Goal: Task Accomplishment & Management: Manage account settings

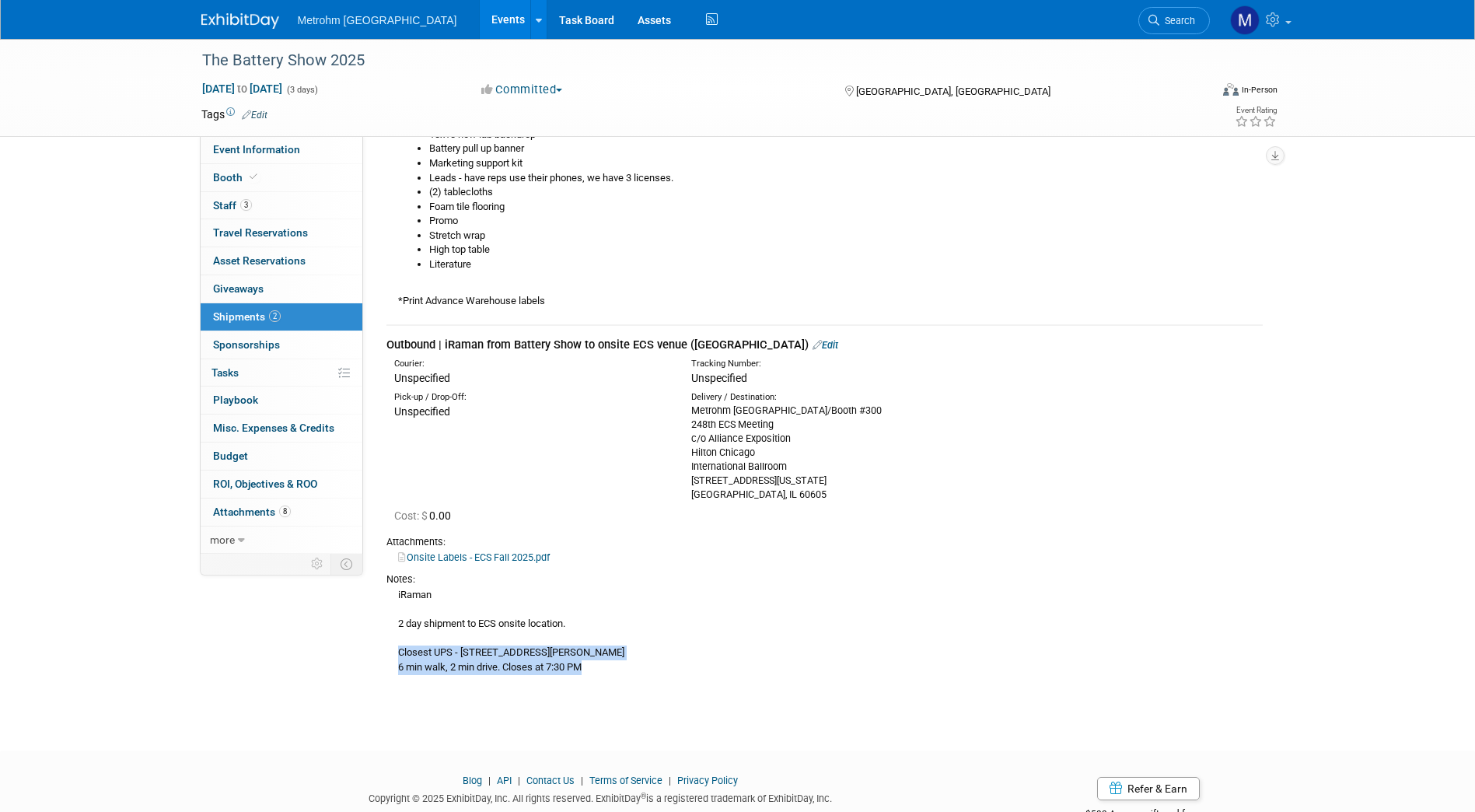
click at [398, 649] on div "iRaman 2 day shipment to ECS onsite location. Closest UPS - [STREET_ADDRESS][PE…" at bounding box center [824, 631] width 876 height 88
click at [224, 27] on img at bounding box center [240, 21] width 78 height 16
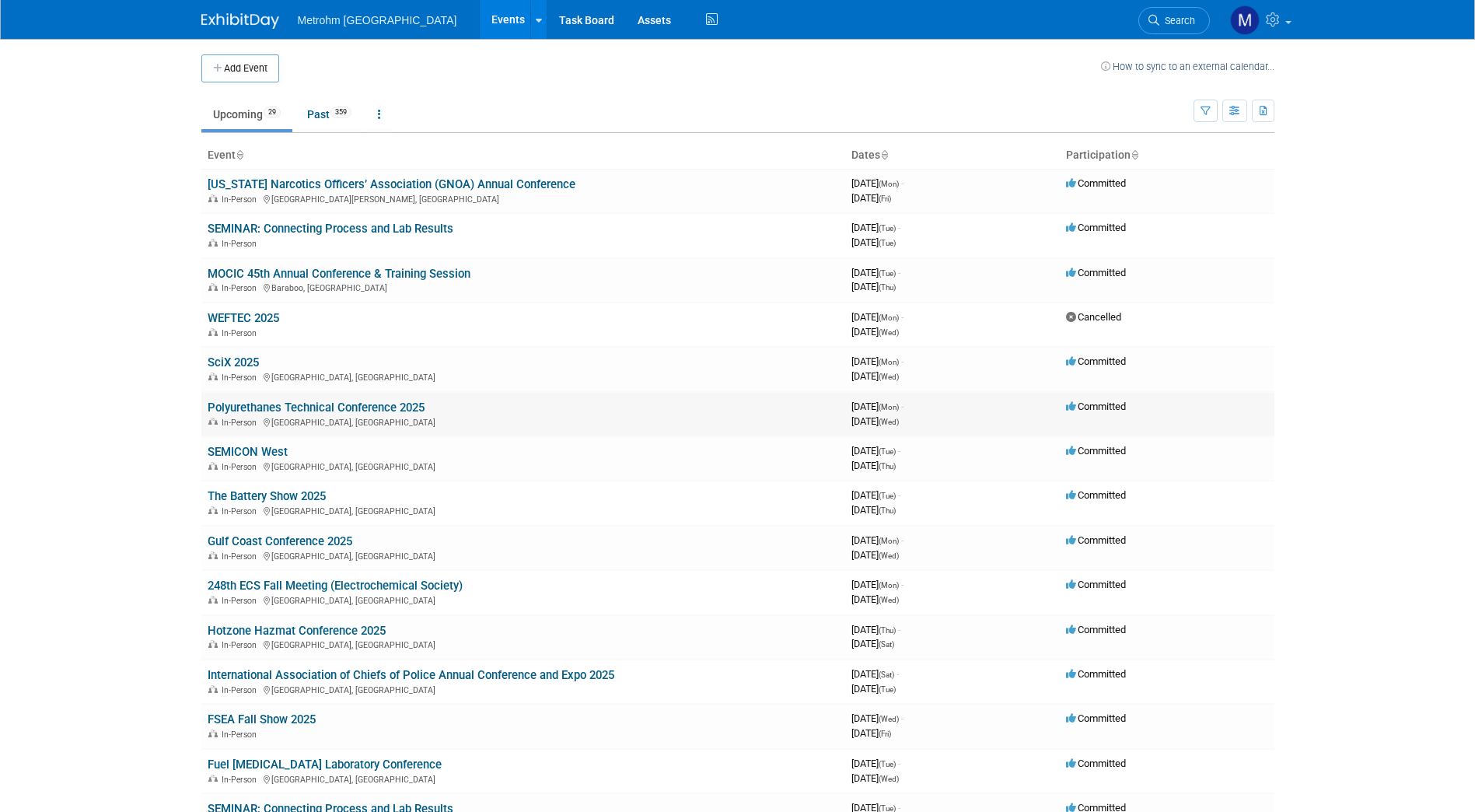
click at [249, 407] on link "Polyurethanes Technical Conference 2025" at bounding box center [316, 408] width 217 height 14
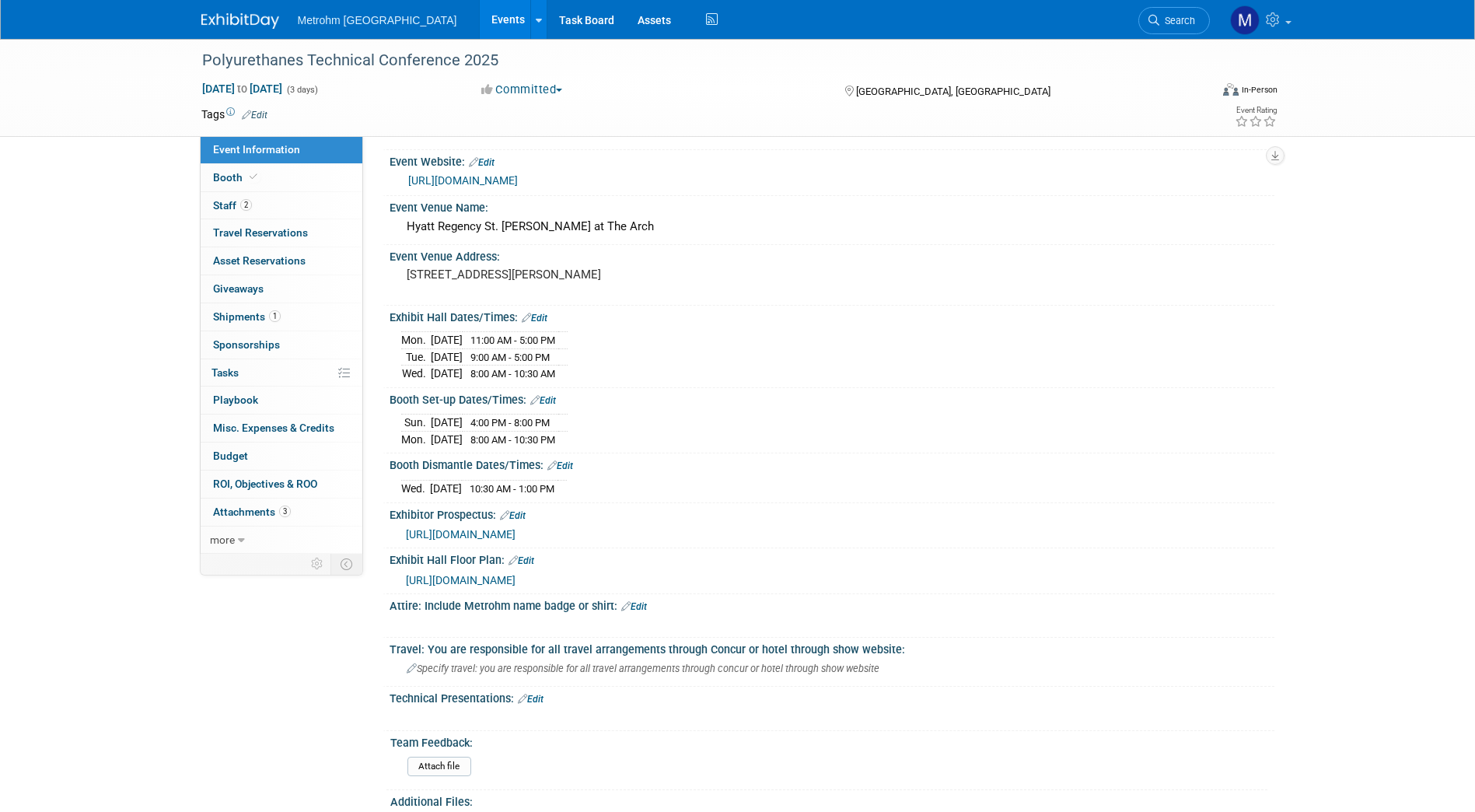
scroll to position [200, 0]
click at [247, 306] on link "1 Shipments 1" at bounding box center [281, 317] width 161 height 27
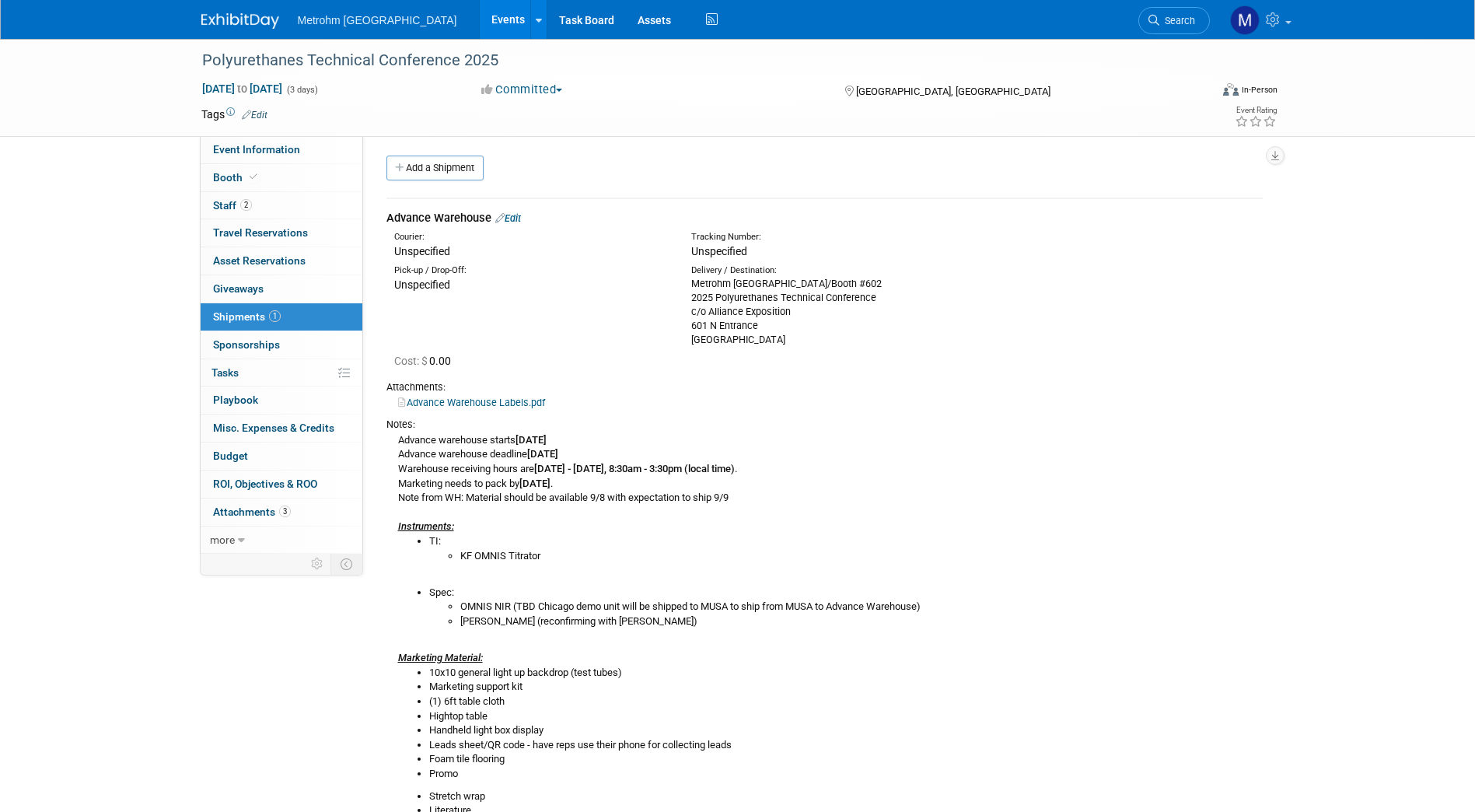
scroll to position [0, 0]
click at [514, 213] on div "Advance Warehouse Edit" at bounding box center [824, 219] width 876 height 16
click at [515, 222] on link "Edit" at bounding box center [508, 219] width 26 height 11
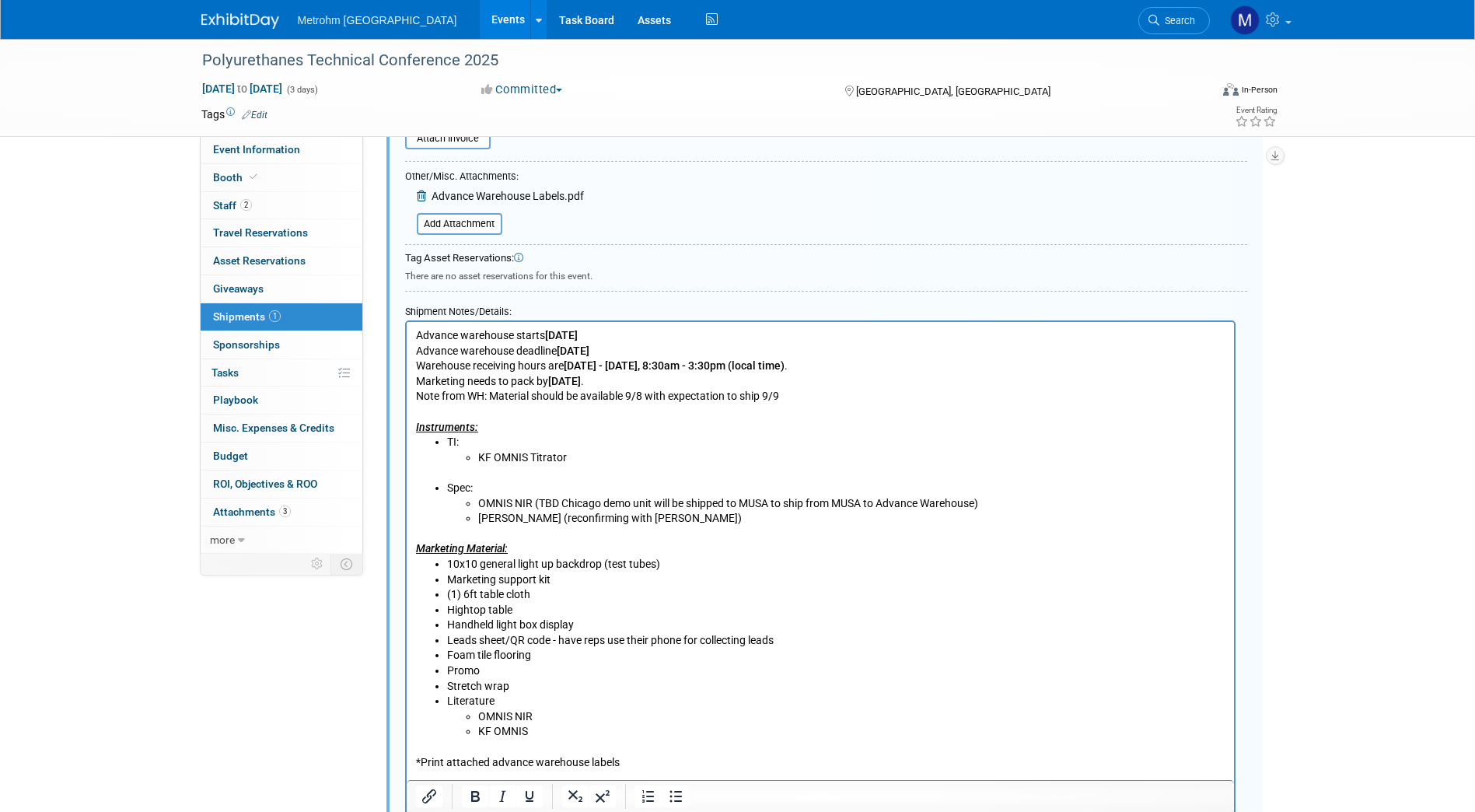
scroll to position [484, 0]
click at [578, 457] on li "KF OMNIS Titrator" at bounding box center [850, 455] width 747 height 16
drag, startPoint x: 620, startPoint y: 456, endPoint x: 567, endPoint y: 455, distance: 53.0
click at [567, 455] on li "KF OMNIS Titrator (staged)" at bounding box center [850, 455] width 747 height 16
click at [672, 560] on li "10x10 general light up backdrop (test tubes)" at bounding box center [835, 561] width 778 height 16
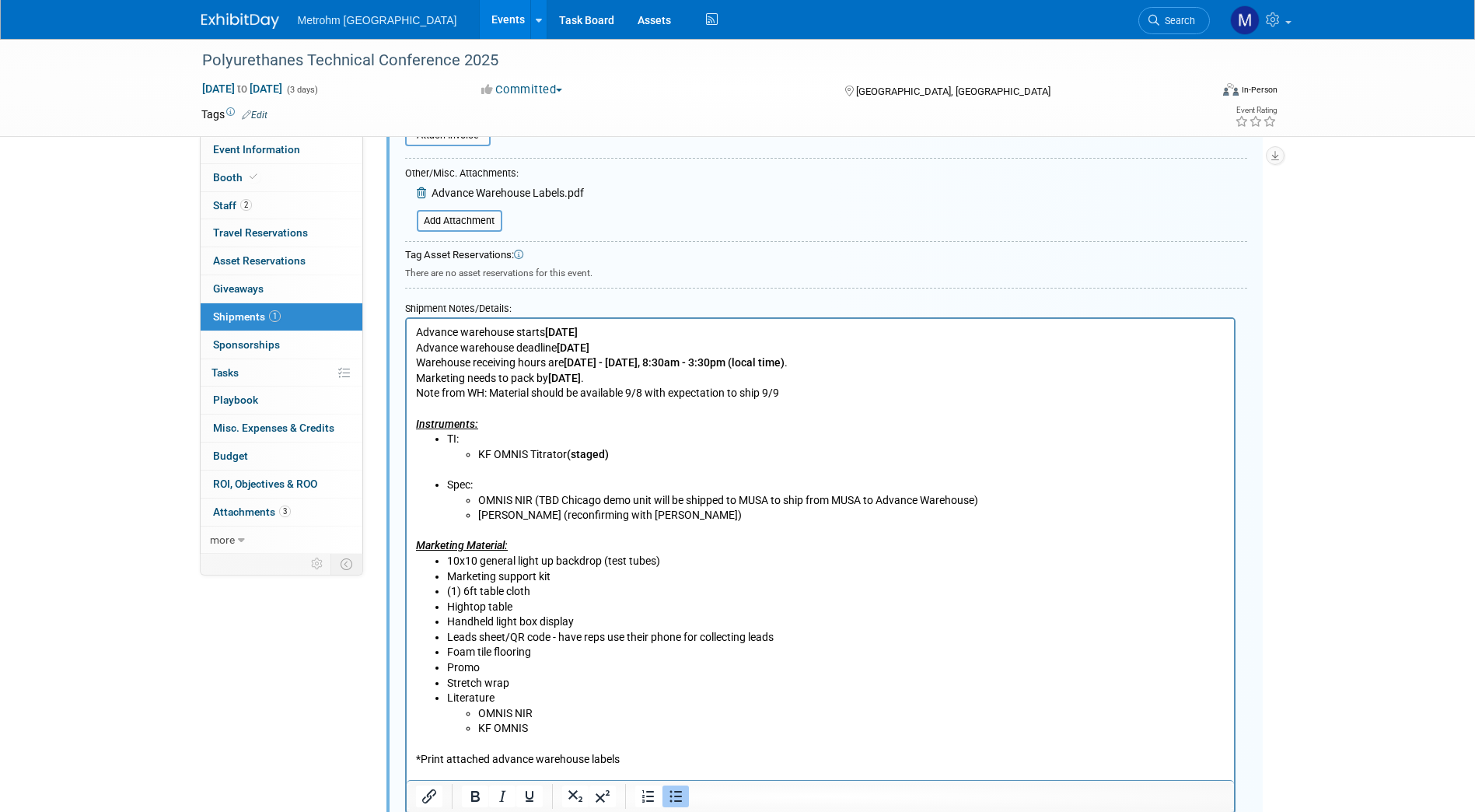
click at [609, 560] on li "10x10 general light up backdrop (test tubes)" at bounding box center [835, 561] width 778 height 16
click at [690, 560] on li "10x10 general light up backdrop - test tubes)" at bounding box center [835, 561] width 778 height 16
click at [537, 604] on li "Hightop table" at bounding box center [835, 607] width 778 height 16
click at [539, 652] on li "Foam tile flooring" at bounding box center [835, 652] width 778 height 16
click at [539, 684] on li "Stretch wrap" at bounding box center [835, 684] width 778 height 16
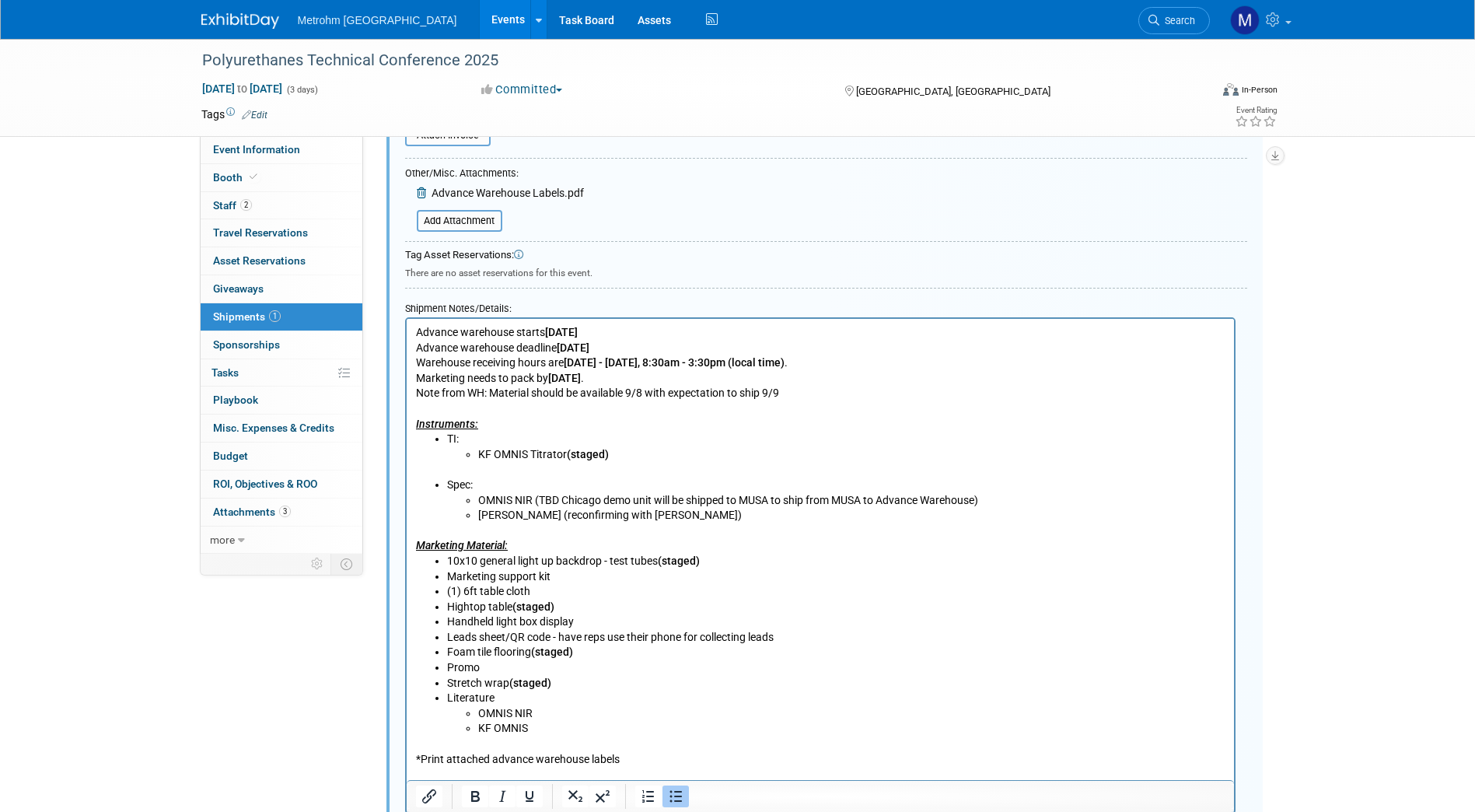
click at [578, 619] on li "Handheld light box display" at bounding box center [835, 622] width 778 height 16
drag, startPoint x: 733, startPoint y: 620, endPoint x: 586, endPoint y: 624, distance: 147.1
click at [586, 624] on li "Handheld light box display - Waiting on return from GNOA" at bounding box center [835, 622] width 778 height 16
click at [810, 615] on li "Handheld light box display - Waiting on return from GNOA" at bounding box center [835, 622] width 778 height 16
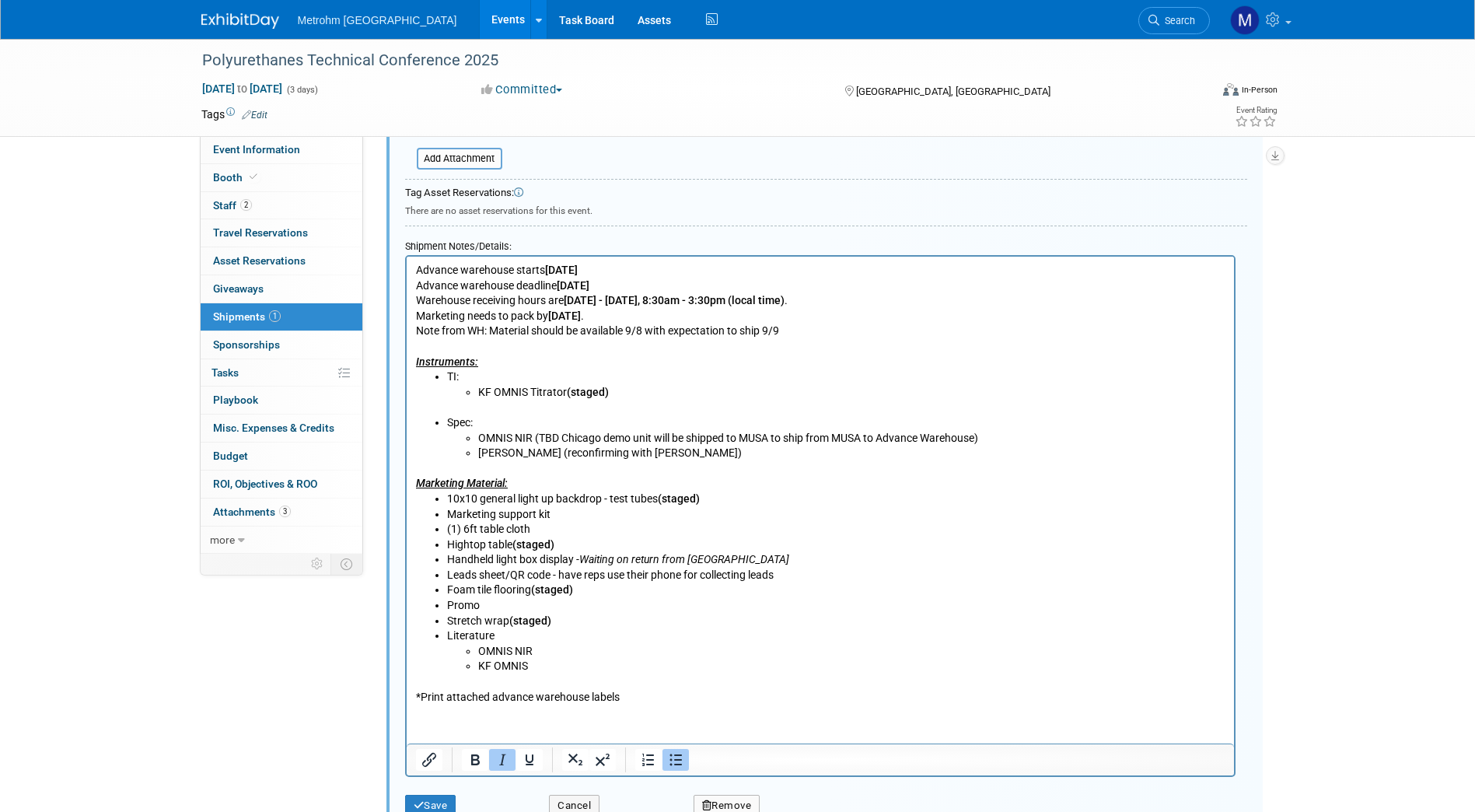
scroll to position [547, 0]
click at [549, 671] on li "KF OMNIS" at bounding box center [850, 665] width 747 height 16
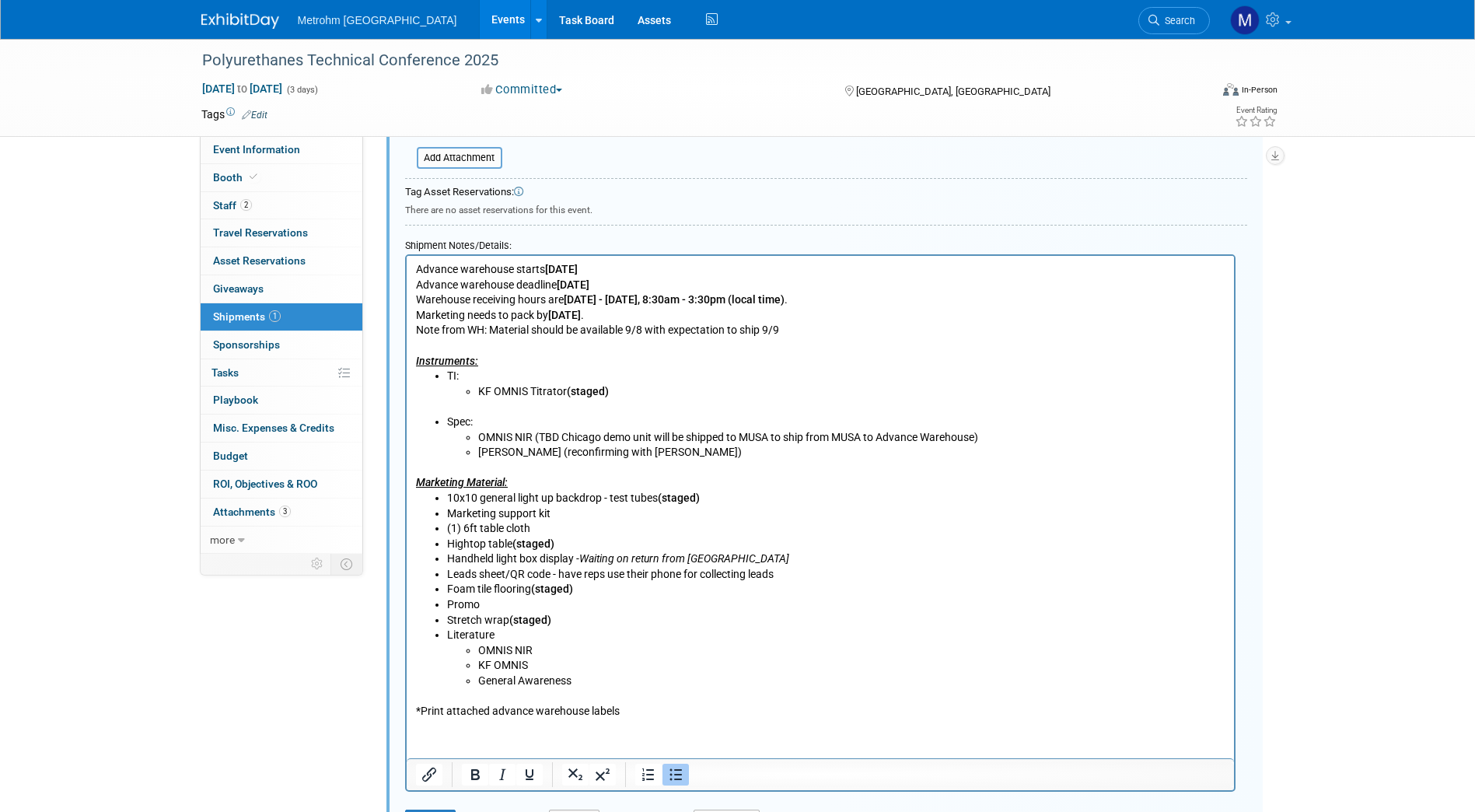
click at [574, 511] on li "Marketing support kit" at bounding box center [835, 514] width 778 height 16
click at [563, 527] on li "(1) 6ft table cloth" at bounding box center [835, 529] width 778 height 16
click at [570, 511] on li "Marketing support kit" at bounding box center [835, 514] width 778 height 16
click at [784, 572] on li "Leads sheet/QR code - have reps use their phone for collecting leads" at bounding box center [835, 574] width 778 height 16
click at [791, 573] on b "(staged)" at bounding box center [799, 573] width 42 height 12
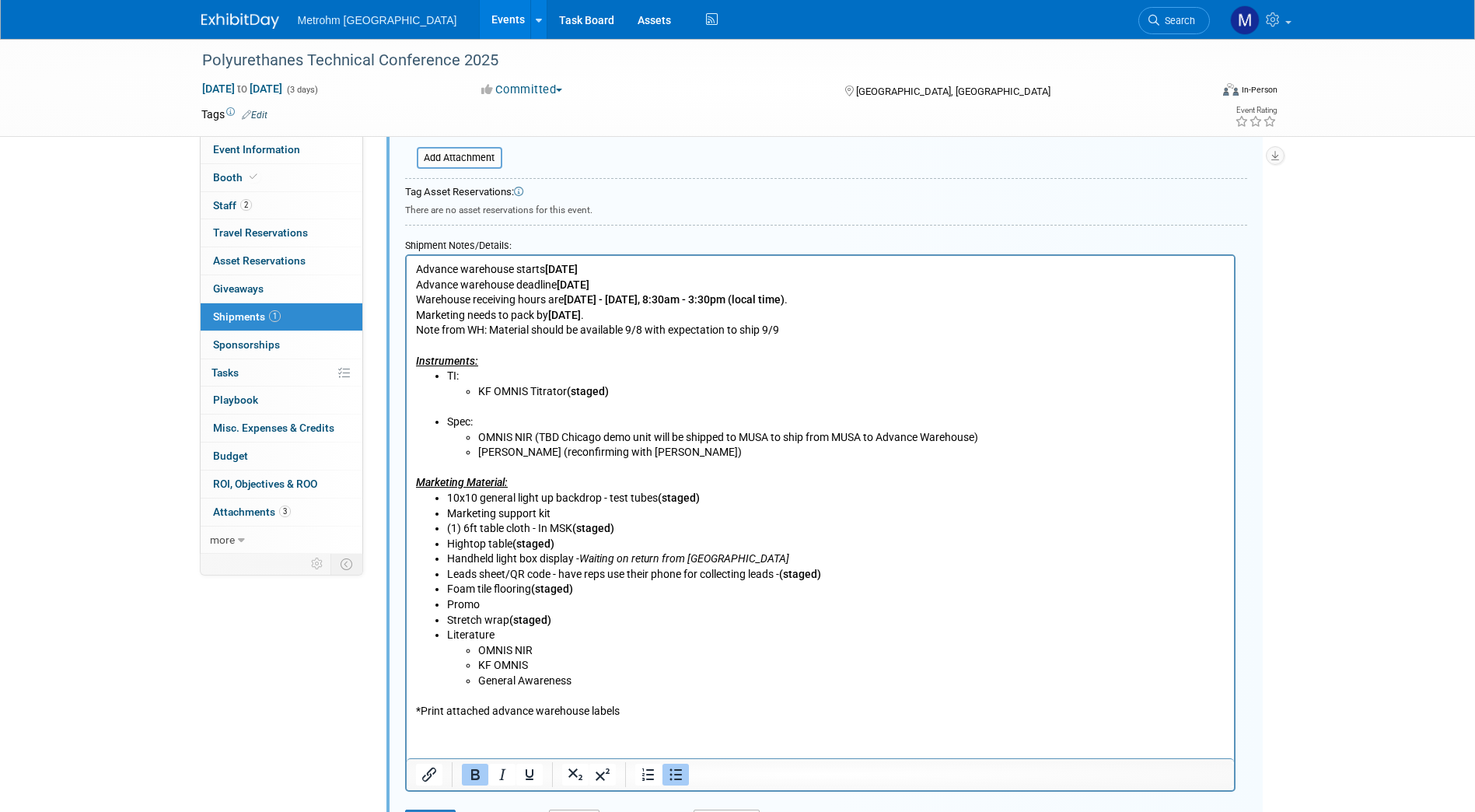
click at [788, 575] on b "(staged)" at bounding box center [799, 573] width 42 height 12
drag, startPoint x: 842, startPoint y: 573, endPoint x: 787, endPoint y: 573, distance: 55.0
click at [787, 573] on li "Leads sheet/QR code - have reps use their phone for collecting leads - (staged)" at bounding box center [835, 574] width 778 height 16
click at [549, 576] on li "Leads sheet/QR code - have reps use their phone for collecting leads - (staged)" at bounding box center [835, 574] width 778 height 16
click at [556, 577] on li "Leads sheet/QR code - have reps use their phone for collecting leads - (staged)" at bounding box center [835, 574] width 778 height 16
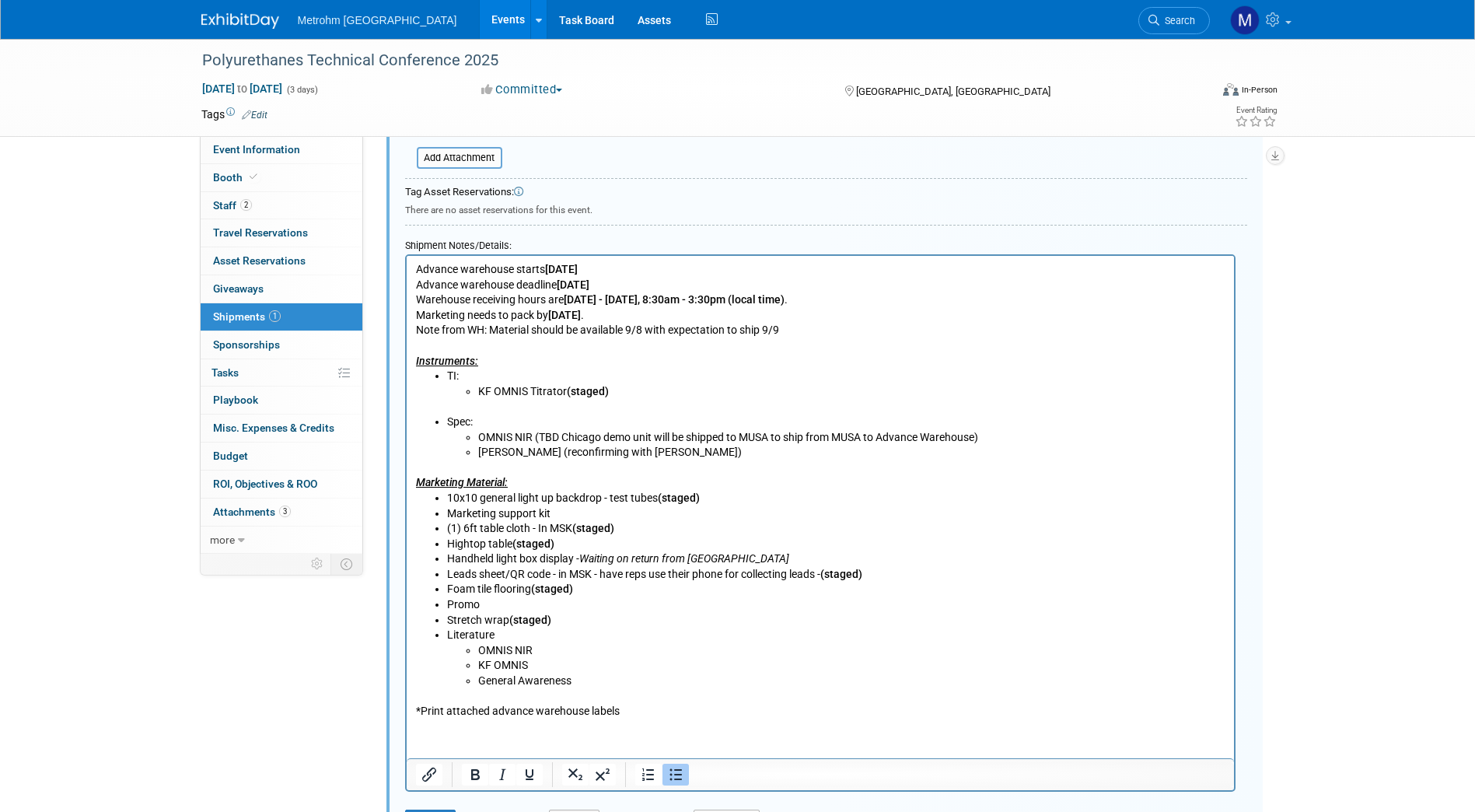
click at [508, 606] on li "Promo" at bounding box center [835, 605] width 778 height 16
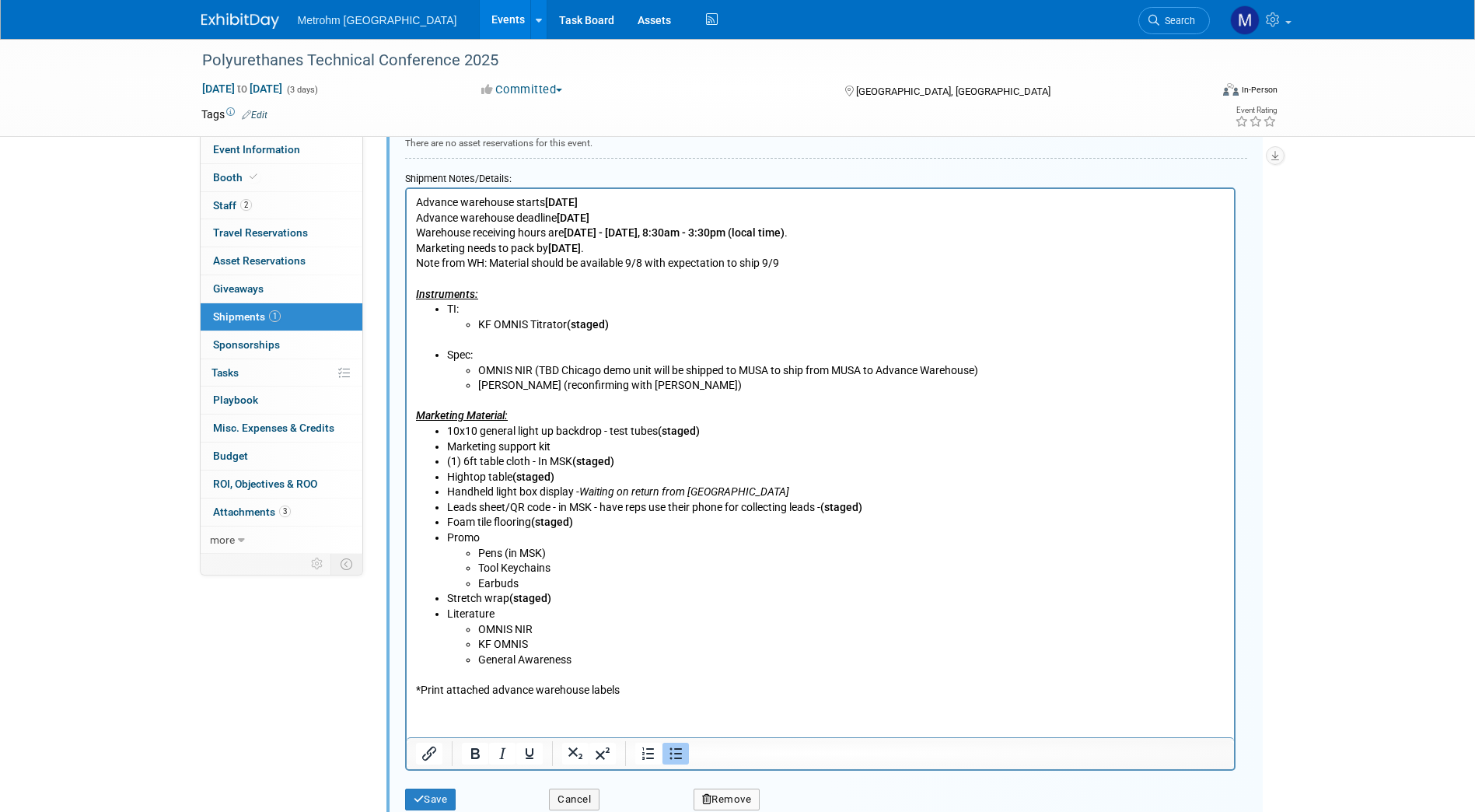
scroll to position [615, 0]
drag, startPoint x: 554, startPoint y: 555, endPoint x: 505, endPoint y: 555, distance: 49.0
click at [505, 555] on li "Pens (in MSK)" at bounding box center [850, 553] width 747 height 16
copy li "(in MSK)"
click at [575, 561] on li "Tool Keychains" at bounding box center [850, 567] width 747 height 16
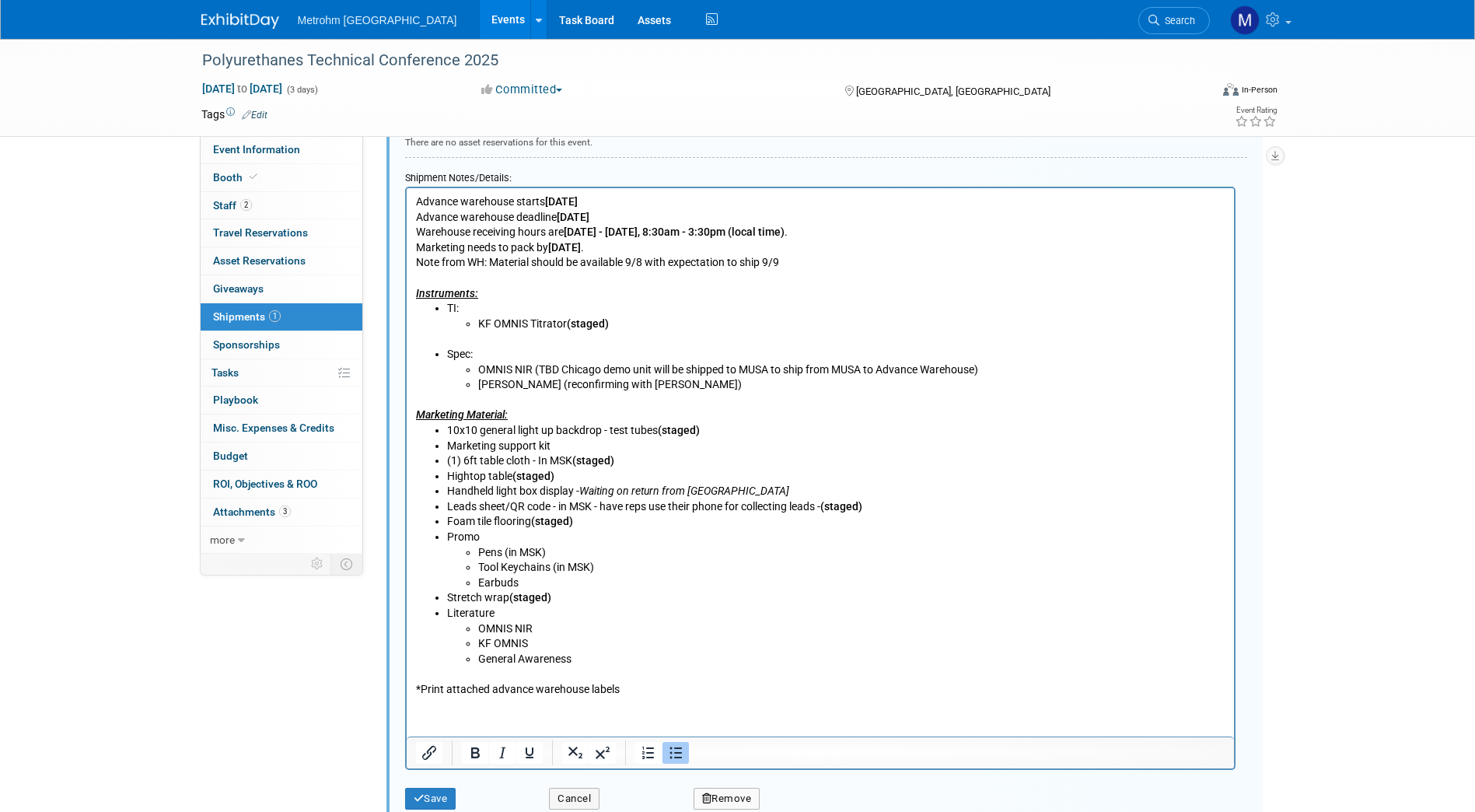
click at [539, 589] on li "Earbuds" at bounding box center [850, 583] width 747 height 16
click at [496, 533] on li "Promo Pens (in MSK) Tool Keychains (in MSK) Earbuds (in MSK)" at bounding box center [835, 560] width 778 height 61
click at [502, 545] on li "Pens (in MSK)" at bounding box center [850, 553] width 747 height 16
drag, startPoint x: 581, startPoint y: 518, endPoint x: 534, endPoint y: 522, distance: 47.2
click at [534, 522] on li "Foam tile flooring (staged)" at bounding box center [835, 521] width 778 height 16
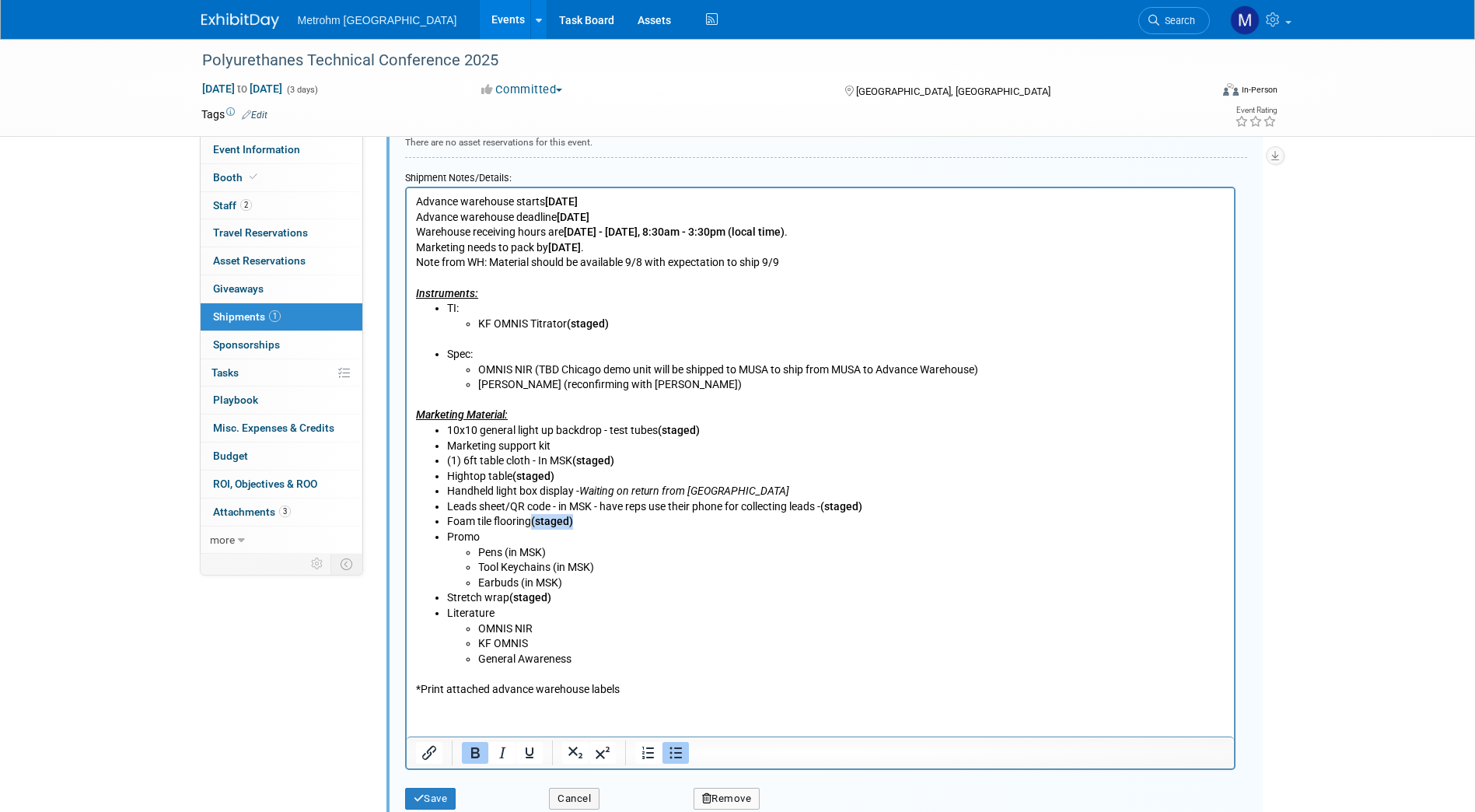
copy b "(staged)"
click at [513, 536] on li "Promo Pens (in MSK) Tool Keychains (in MSK) Earbuds (in MSK)" at bounding box center [835, 560] width 778 height 61
click at [492, 537] on li "Promo Pens (in MSK) Tool Keychains (in MSK) Earbuds (in MSK)" at bounding box center [835, 560] width 778 height 61
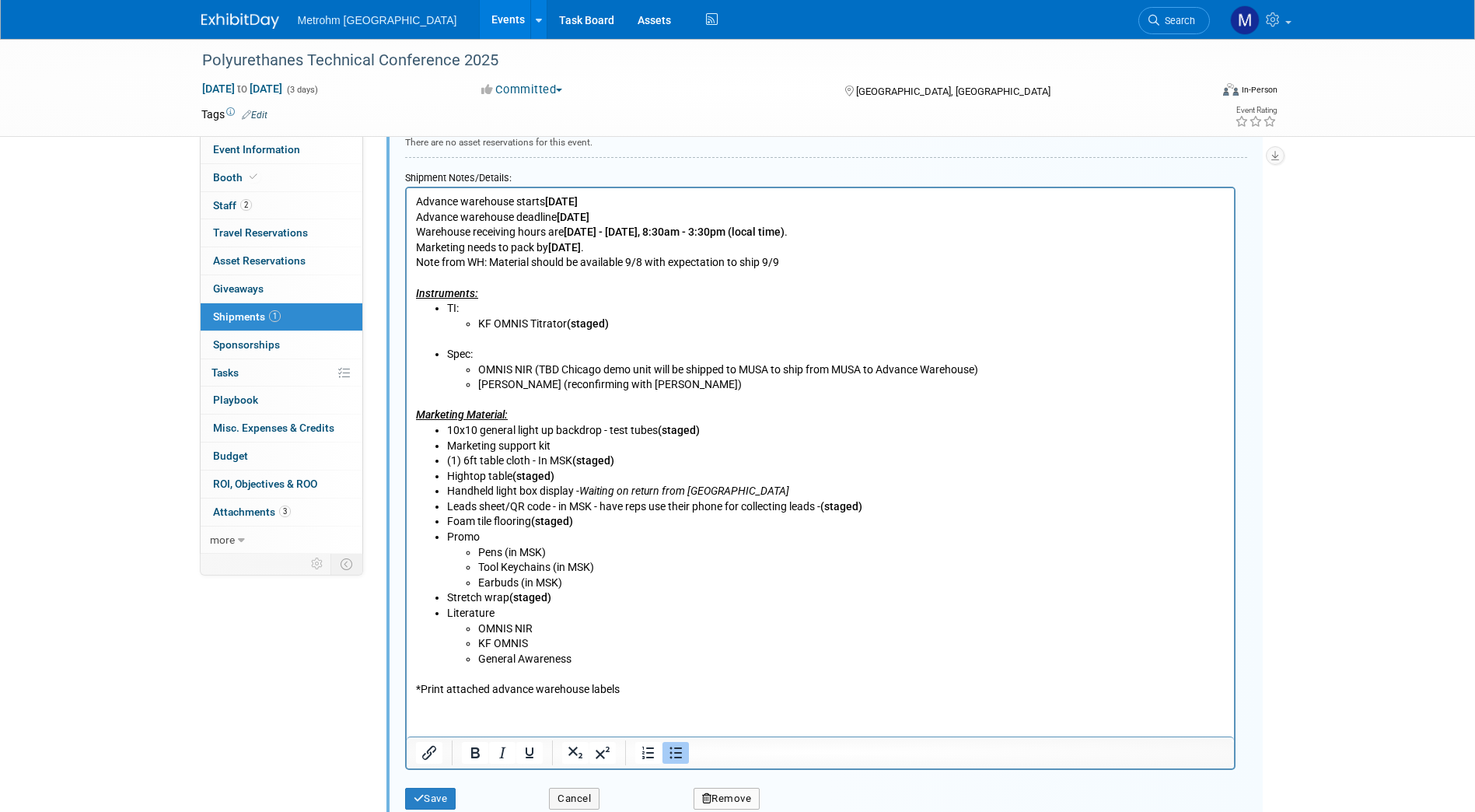
click at [476, 537] on li "Promo Pens (in MSK) Tool Keychains (in MSK) Earbuds (in MSK)" at bounding box center [835, 560] width 778 height 61
click at [476, 537] on li "Promo (staged) Pens (in MSK) Tool Keychains (in MSK) Earbuds (in MSK)" at bounding box center [835, 560] width 778 height 61
click at [568, 586] on li "Earbuds (in MSK)" at bounding box center [850, 583] width 747 height 16
click at [598, 563] on li "Tool Keychains (in MSK)" at bounding box center [850, 567] width 747 height 16
click at [567, 552] on li "Pens (in MSK)" at bounding box center [850, 553] width 747 height 16
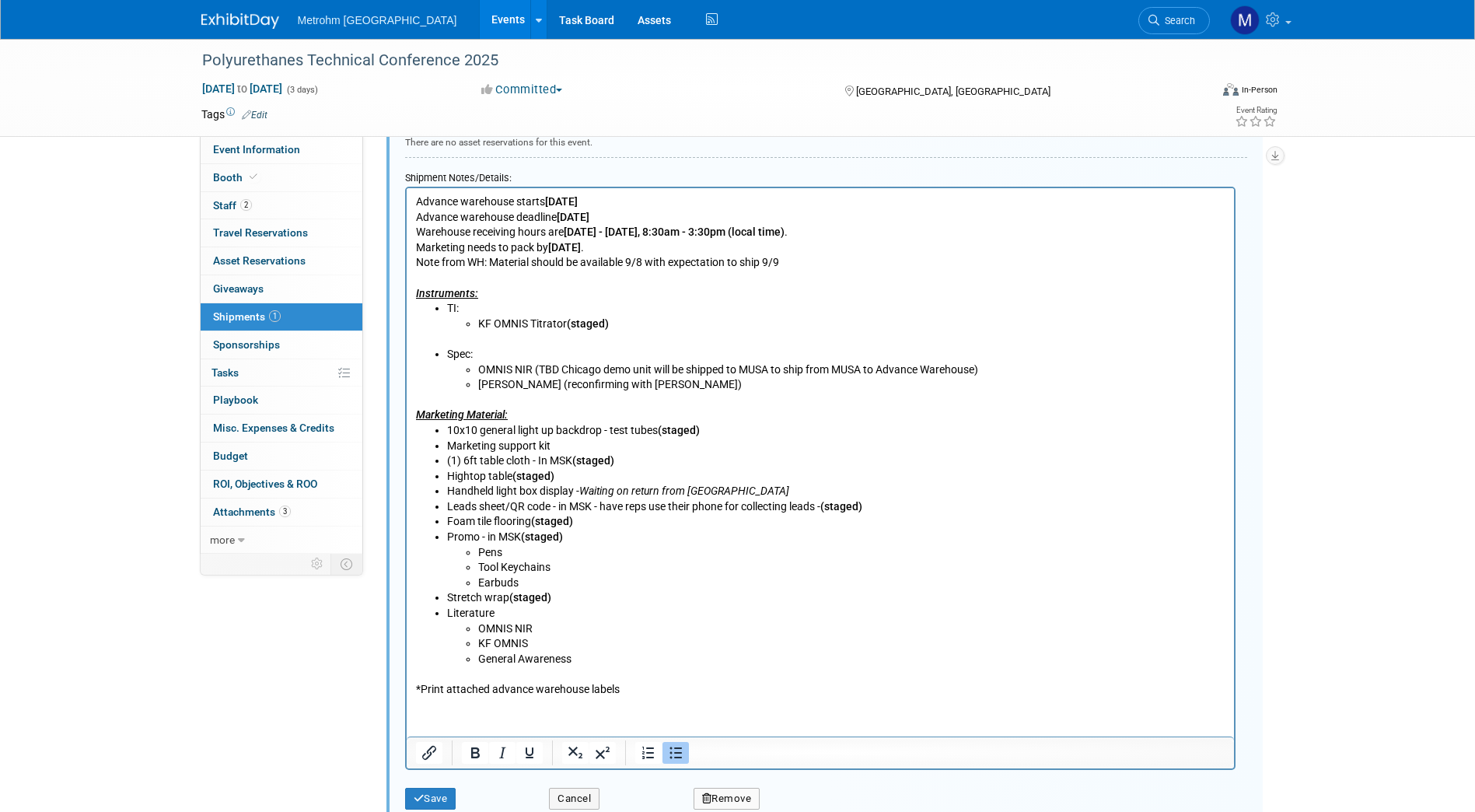
click at [579, 555] on li "Pens" at bounding box center [850, 553] width 747 height 16
click at [579, 549] on li "Pens" at bounding box center [850, 553] width 747 height 16
click at [578, 546] on li "Pens" at bounding box center [850, 553] width 747 height 16
click at [576, 534] on li "Promo - in MSK (staged) Pens Tool Keychains Earbuds" at bounding box center [835, 560] width 778 height 61
click at [566, 534] on li "Promo - in MSK (staged) Pens Tool Keychains Earbuds" at bounding box center [835, 560] width 778 height 61
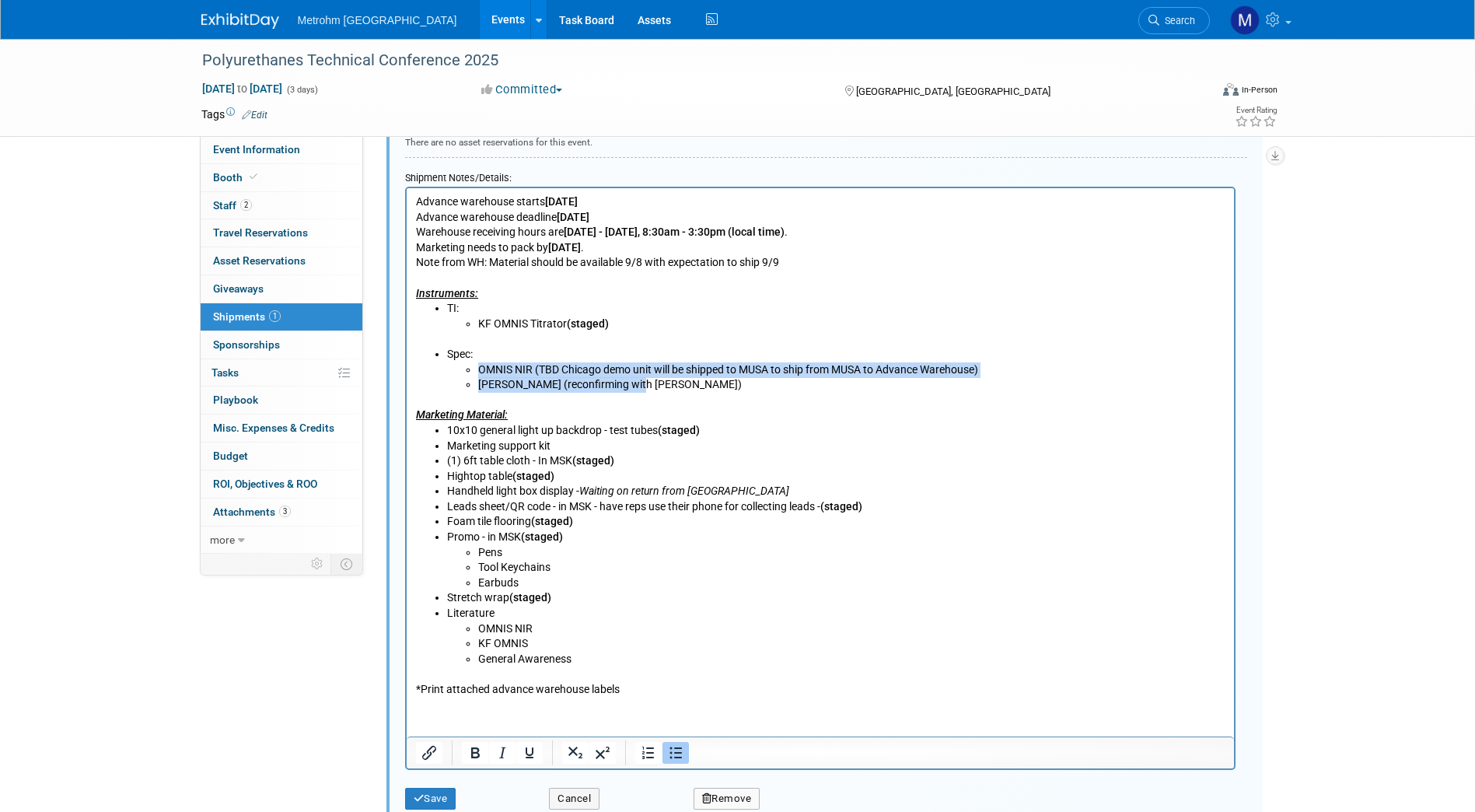
drag, startPoint x: 475, startPoint y: 370, endPoint x: 653, endPoint y: 380, distance: 178.3
click at [653, 380] on ul "OMNIS NIR (TBD Chicago demo unit will be shipped to MUSA to ship from MUSA to A…" at bounding box center [835, 377] width 778 height 30
click at [533, 752] on icon "Underline" at bounding box center [528, 752] width 8 height 11
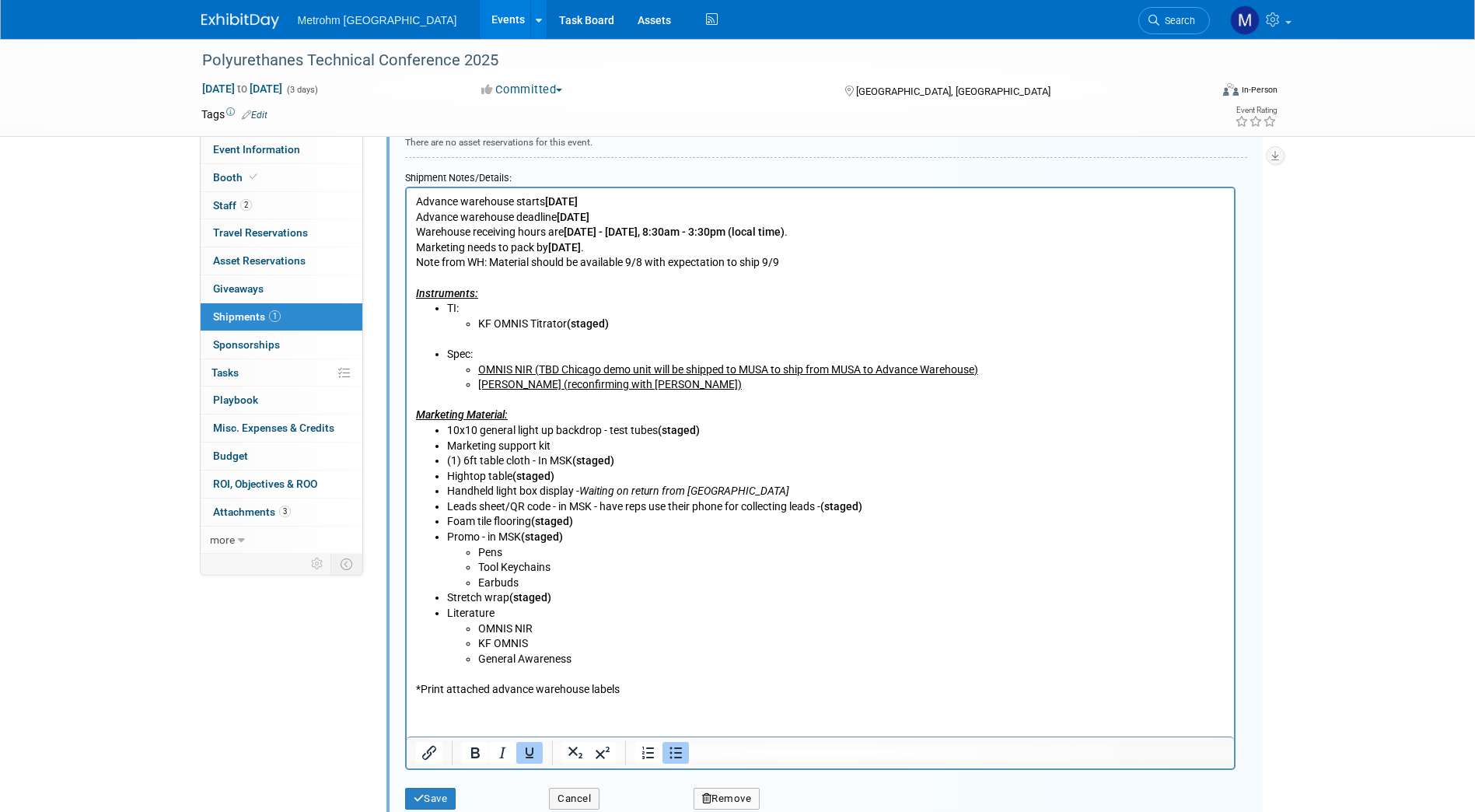
click at [719, 338] on p "Rich Text Area. Press ALT-0 for help." at bounding box center [820, 339] width 810 height 16
drag, startPoint x: 623, startPoint y: 454, endPoint x: 574, endPoint y: 462, distance: 49.6
click at [574, 462] on li "(1) 6ft table cloth - In MSK (staged)" at bounding box center [835, 462] width 778 height 16
copy b "(staged)"
click at [568, 439] on li "Marketing support kit" at bounding box center [835, 447] width 778 height 16
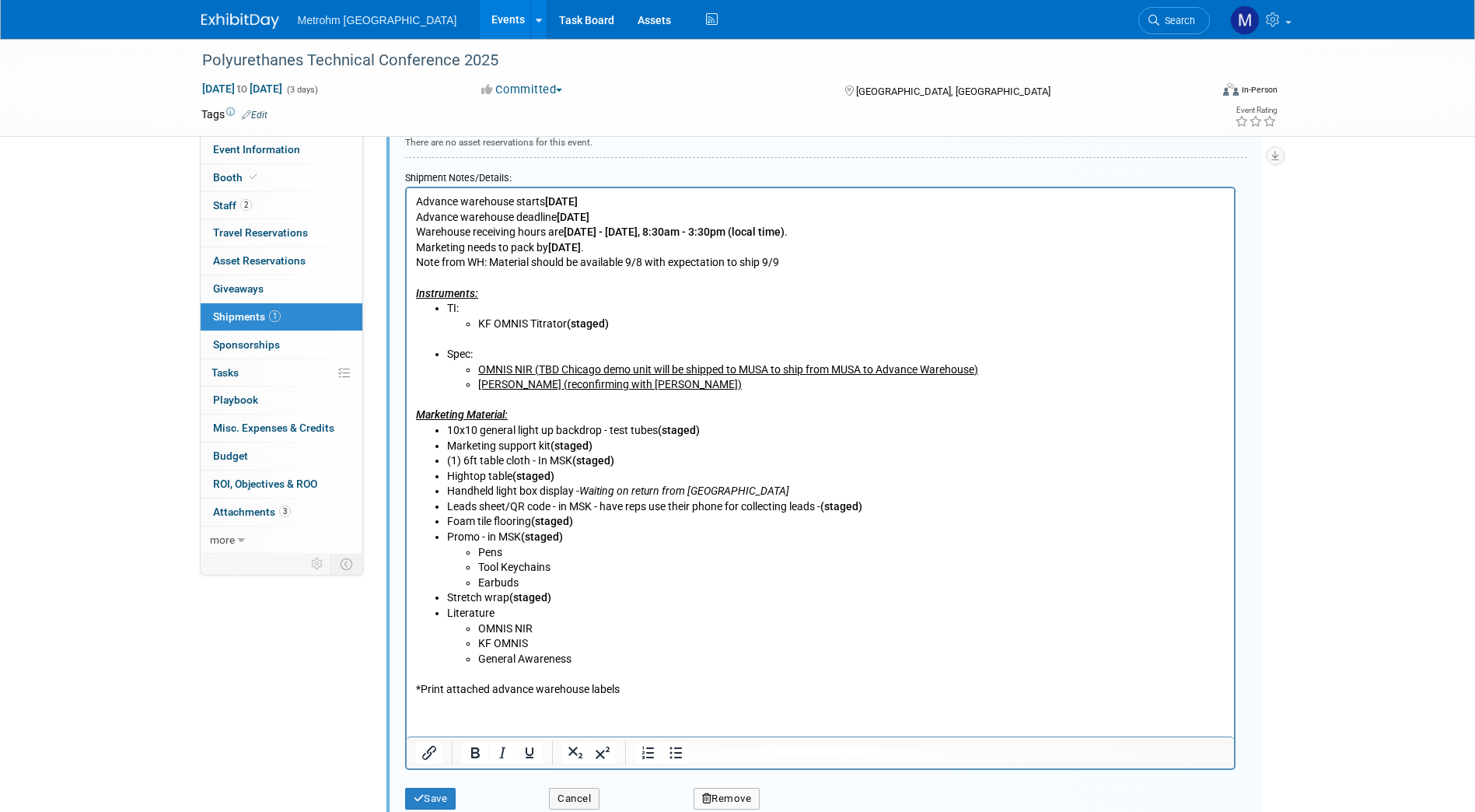
click at [783, 533] on li "Promo - in MSK (staged) Pens Tool Keychains Earbuds" at bounding box center [835, 560] width 778 height 61
drag, startPoint x: 443, startPoint y: 490, endPoint x: 736, endPoint y: 491, distance: 293.0
click at [736, 491] on ul "10x10 general light up backdrop - test tubes (staged) Marketing support kit (st…" at bounding box center [820, 508] width 810 height 168
click at [528, 756] on icon "Underline" at bounding box center [528, 752] width 8 height 11
click at [504, 751] on icon "Italic" at bounding box center [502, 753] width 19 height 19
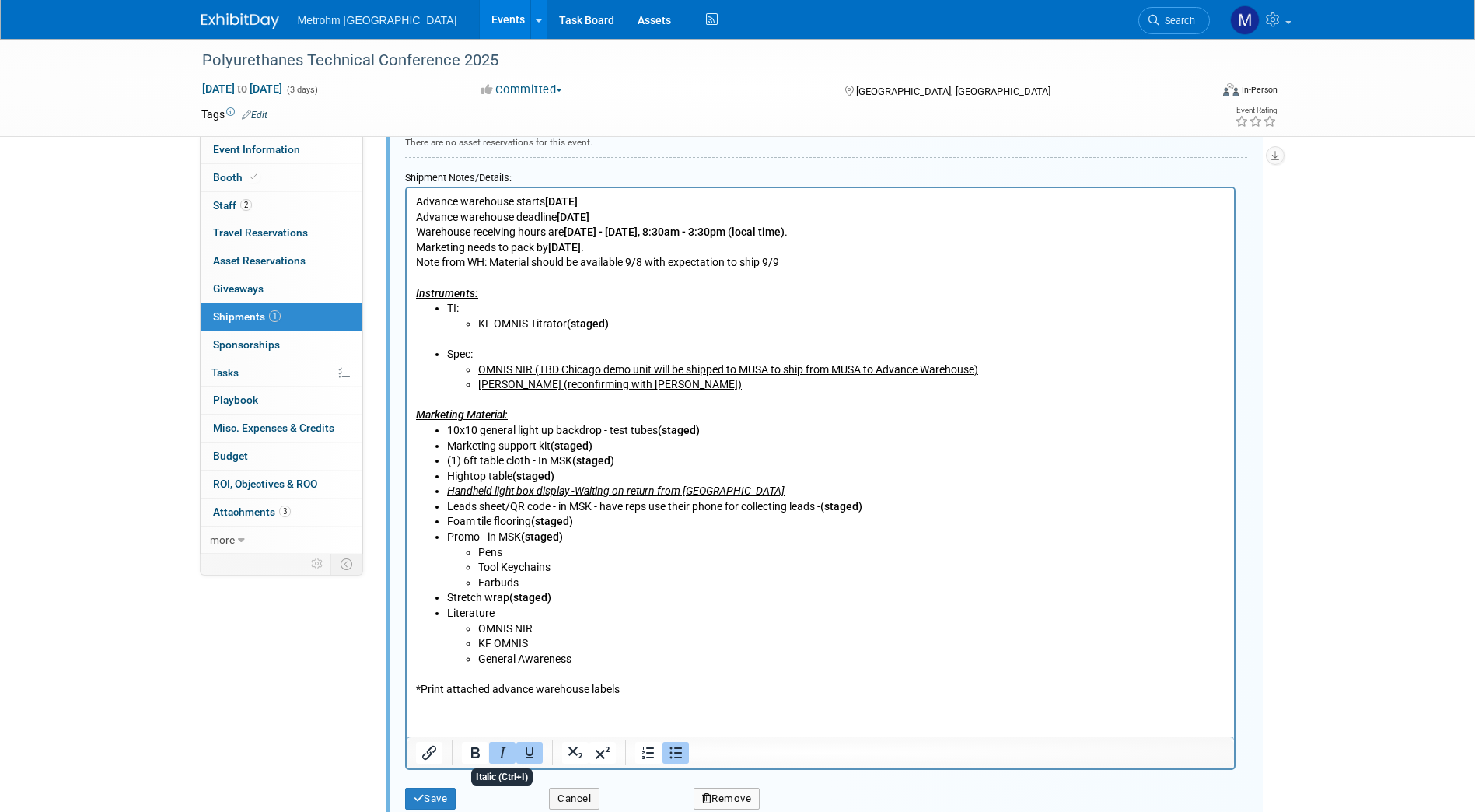
click at [504, 751] on icon "Italic" at bounding box center [502, 753] width 19 height 19
click at [666, 625] on li "OMNIS NIR" at bounding box center [850, 629] width 747 height 16
click at [692, 547] on li "Pens" at bounding box center [850, 553] width 747 height 16
click at [593, 621] on li "OMNIS NIR" at bounding box center [850, 629] width 747 height 16
click at [593, 610] on li "Literature OMNIS NIR KF OMNIS General Awareness" at bounding box center [835, 636] width 778 height 61
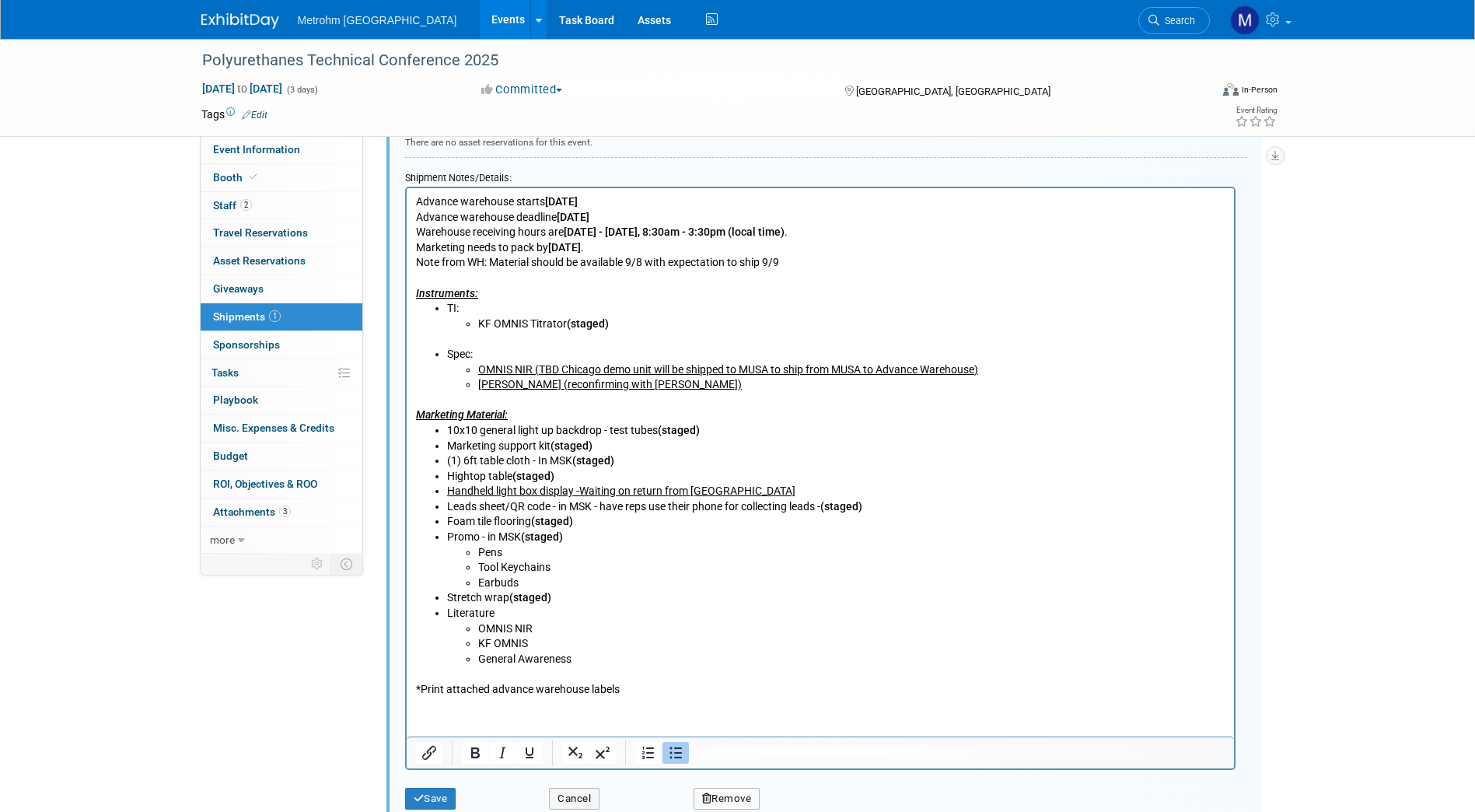
click at [517, 623] on li "OMNIS NIR" at bounding box center [850, 629] width 747 height 16
click at [516, 618] on li "Literature OMNIS NIR KF OMNIS General Awareness" at bounding box center [835, 636] width 778 height 61
click at [514, 610] on li "Literature OMNIS NIR KF OMNIS General Awareness" at bounding box center [835, 636] width 778 height 61
click at [491, 612] on li "Literature OMNIS NIR KF OMNIS General Awareness" at bounding box center [835, 636] width 778 height 61
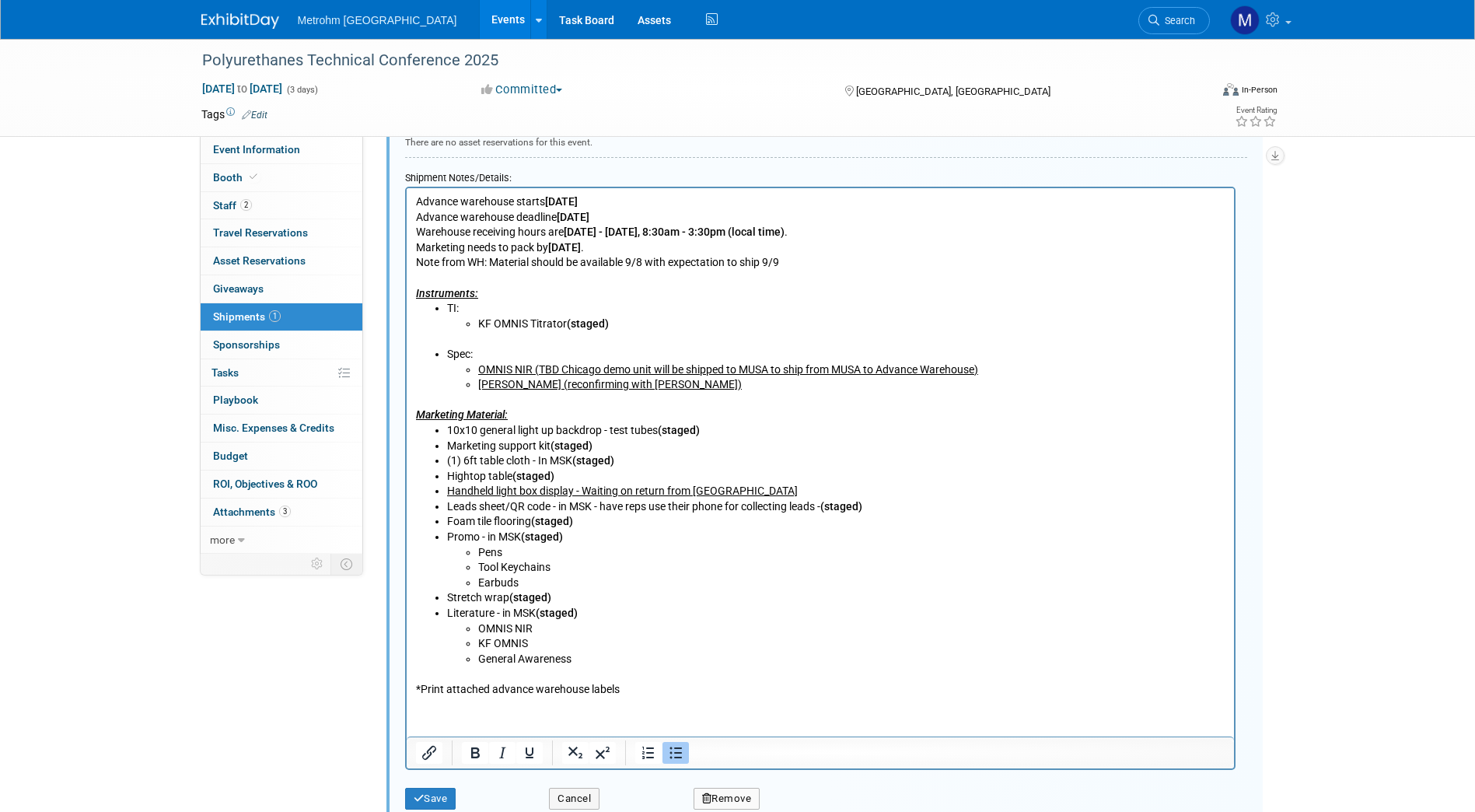
click at [603, 619] on li "Literature - in MSK (staged) OMNIS NIR KF OMNIS General Awareness" at bounding box center [835, 636] width 778 height 61
click at [590, 612] on li "Literature - in MSK (staged) OMNIS NIR KF OMNIS General Awareness" at bounding box center [835, 636] width 778 height 61
click at [596, 612] on li "Literature - in MSK (staged) OMNIS NIR KF OMNIS General Awareness" at bounding box center [835, 636] width 778 height 61
click at [582, 611] on li "Literature - in MSK (staged) OMNIS NIR KF OMNIS General Awareness" at bounding box center [835, 636] width 778 height 61
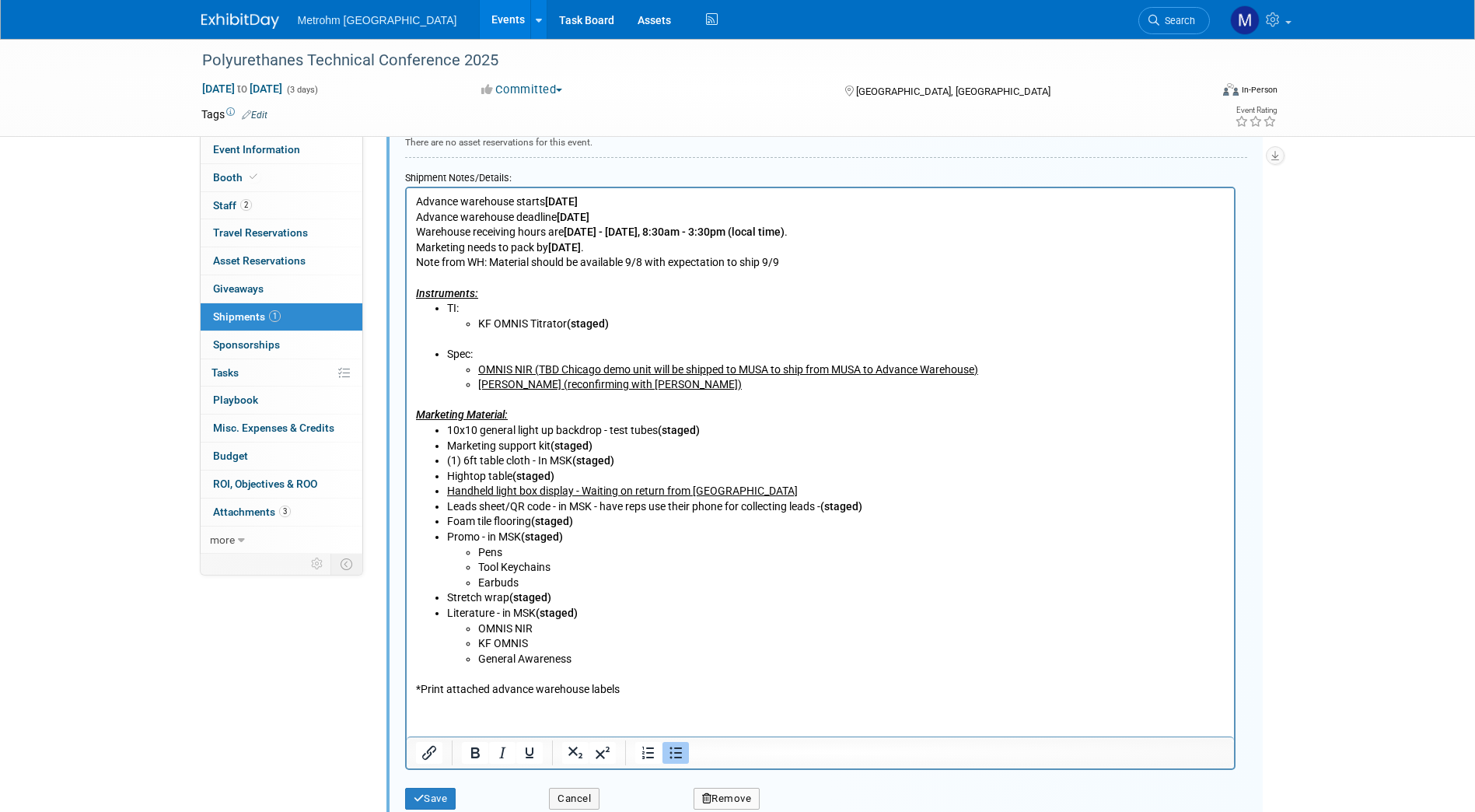
click at [575, 612] on b "(staged)" at bounding box center [556, 612] width 42 height 12
click at [560, 625] on li "OMNIS NIR" at bounding box center [850, 629] width 747 height 16
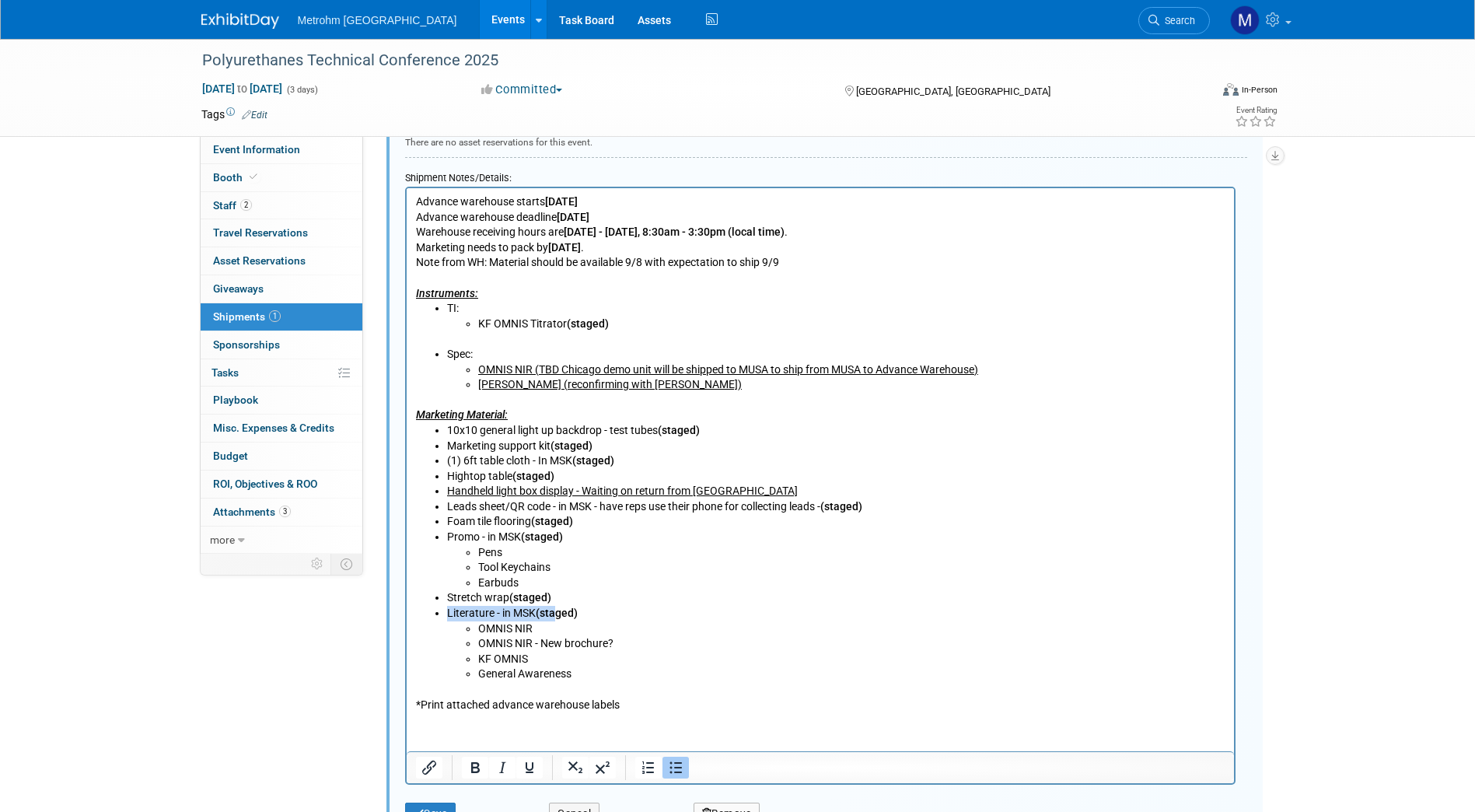
drag, startPoint x: 586, startPoint y: 615, endPoint x: 559, endPoint y: 616, distance: 27.0
click at [559, 616] on li "Literature - in MSK (staged) OMNIS NIR OMNIS NIR - New brochure? KF OMNIS Gener…" at bounding box center [835, 644] width 778 height 76
click at [559, 616] on b "(staged)" at bounding box center [556, 612] width 42 height 12
drag, startPoint x: 589, startPoint y: 612, endPoint x: 560, endPoint y: 616, distance: 29.3
click at [560, 616] on li "Literature - in MSK (staged) OMNIS NIR OMNIS NIR - New brochure? KF OMNIS Gener…" at bounding box center [835, 644] width 778 height 76
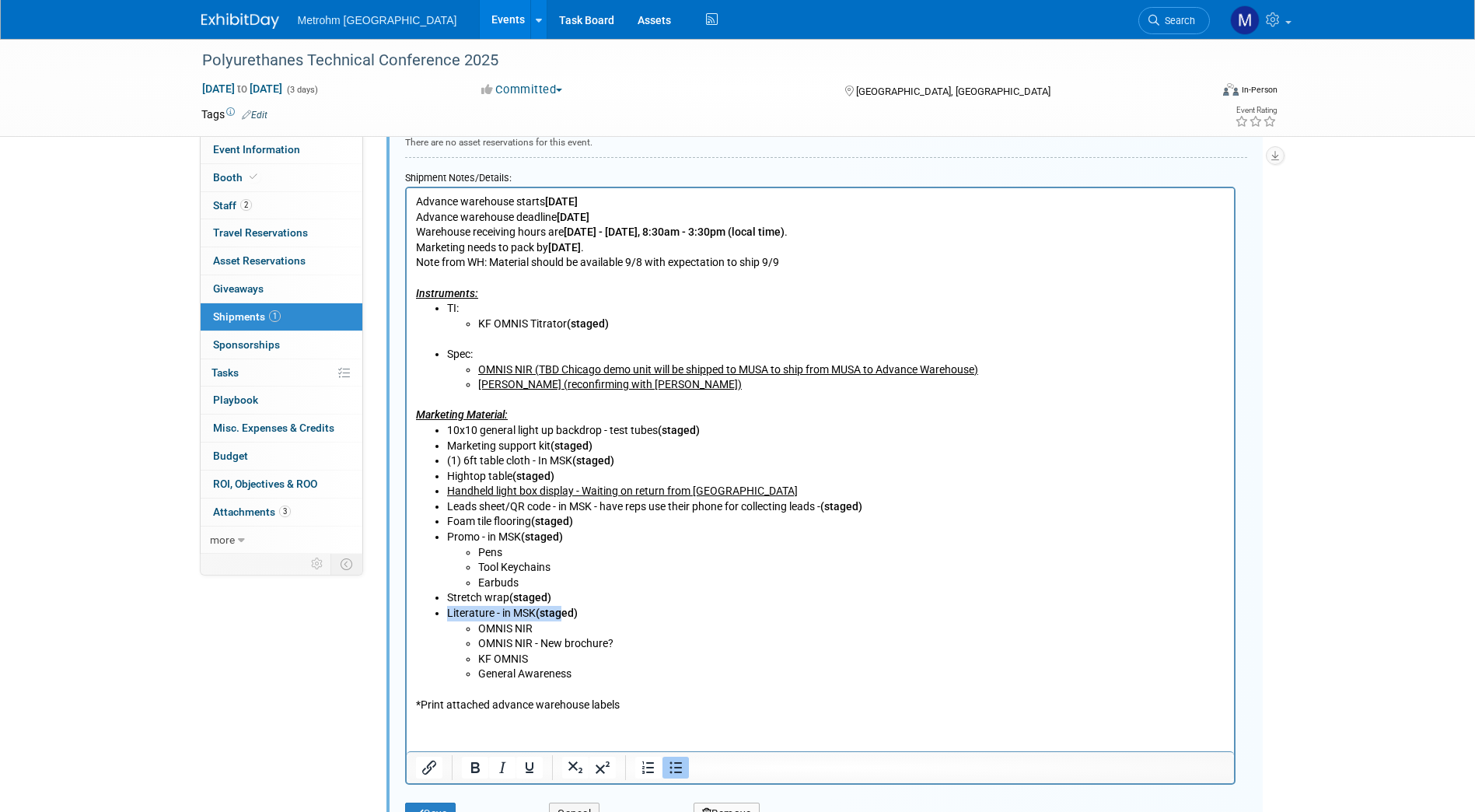
click at [560, 616] on b "(staged)" at bounding box center [556, 612] width 42 height 12
click at [547, 556] on li "Pens" at bounding box center [850, 553] width 747 height 16
click at [561, 565] on li "Tool Keychains" at bounding box center [850, 567] width 747 height 16
click at [537, 587] on li "Earbuds" at bounding box center [850, 583] width 747 height 16
drag, startPoint x: 482, startPoint y: 640, endPoint x: 616, endPoint y: 645, distance: 134.1
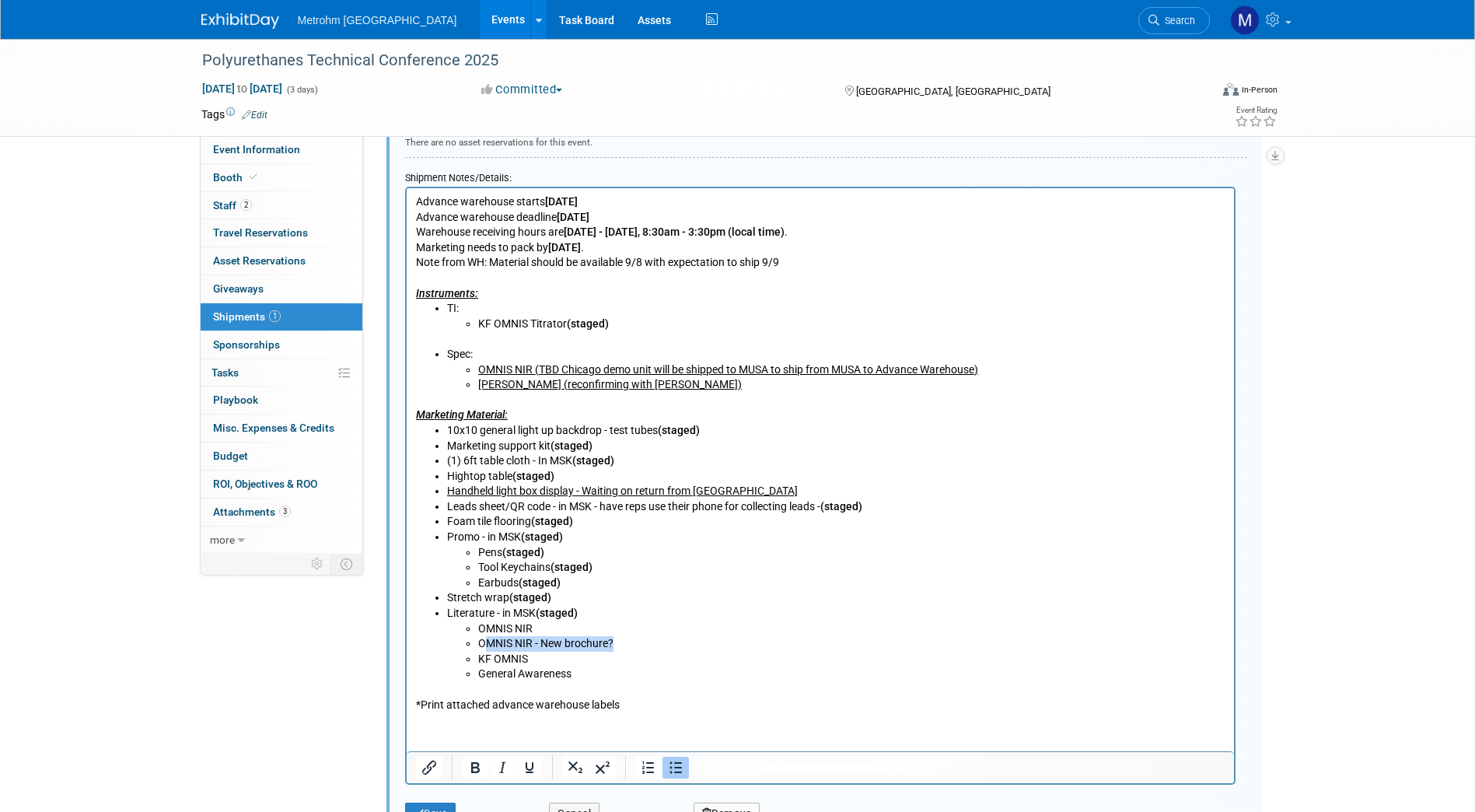
click at [616, 645] on li "OMNIS NIR - New brochure?" at bounding box center [850, 644] width 747 height 16
drag, startPoint x: 616, startPoint y: 645, endPoint x: 477, endPoint y: 641, distance: 139.1
click at [477, 641] on li "OMNIS NIR - New brochure?" at bounding box center [850, 644] width 747 height 16
click at [619, 657] on li "KF OMNIS" at bounding box center [850, 659] width 747 height 16
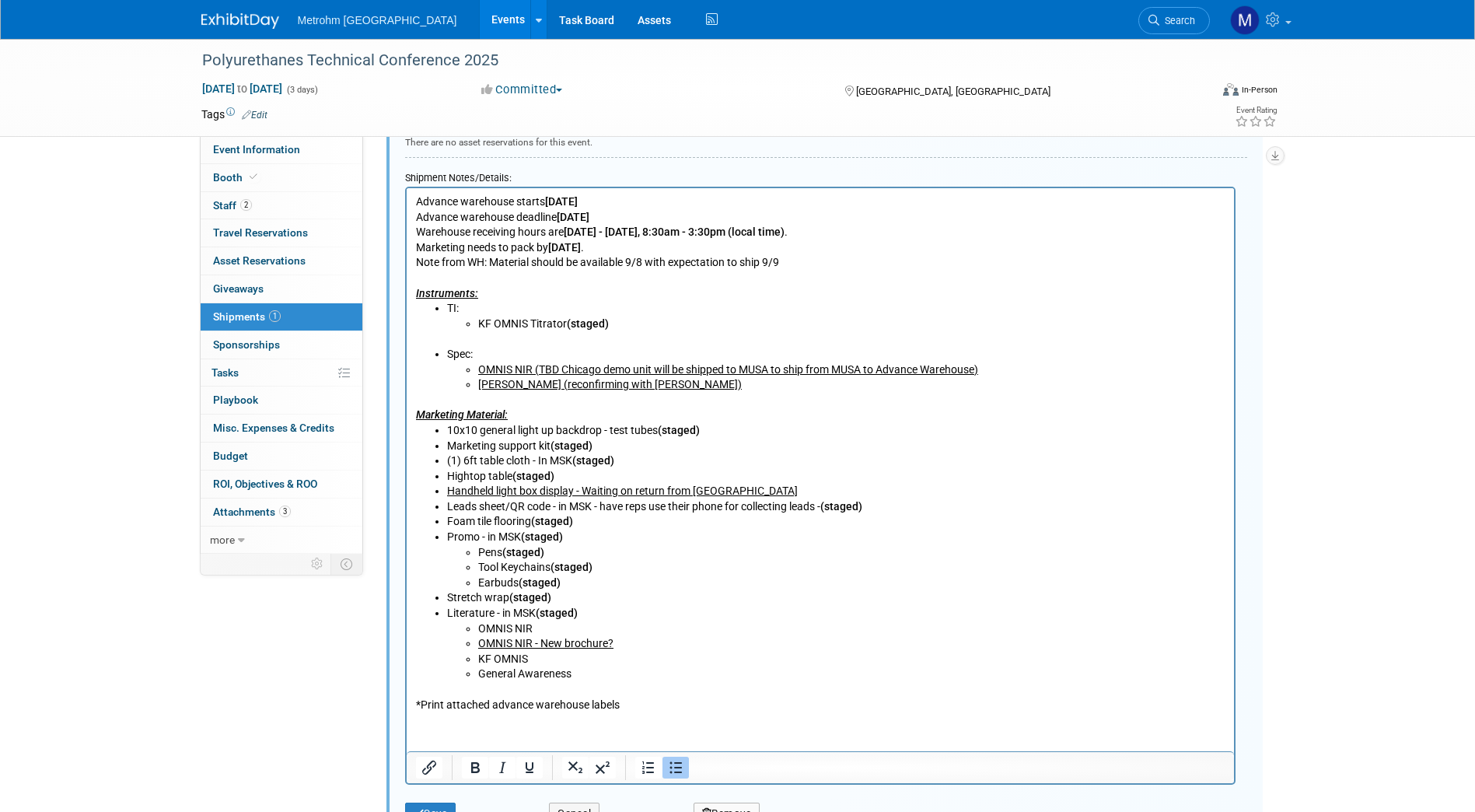
click at [608, 676] on li "General Awareness" at bounding box center [850, 674] width 747 height 16
click at [438, 807] on button "Save" at bounding box center [430, 813] width 51 height 22
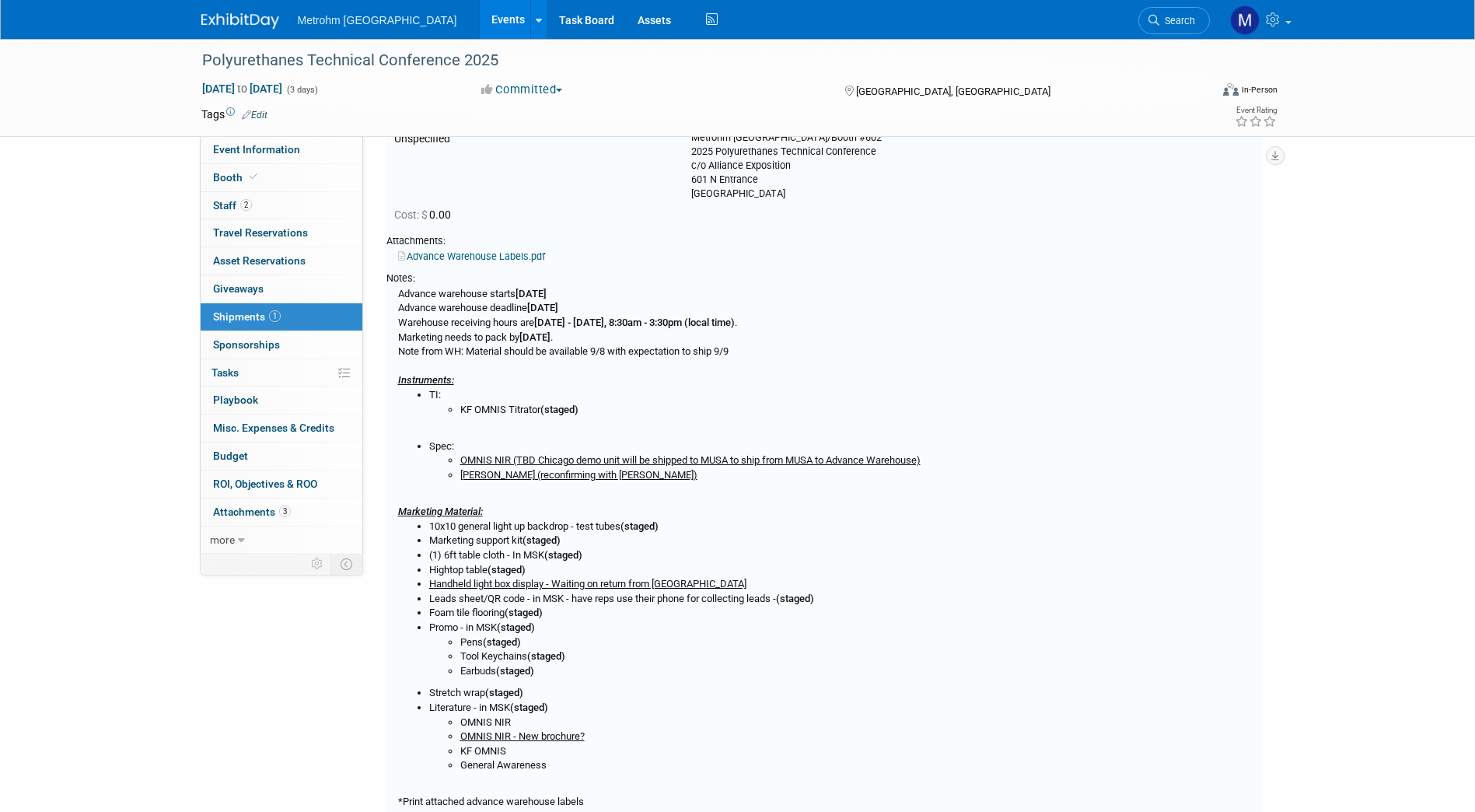
scroll to position [23, 0]
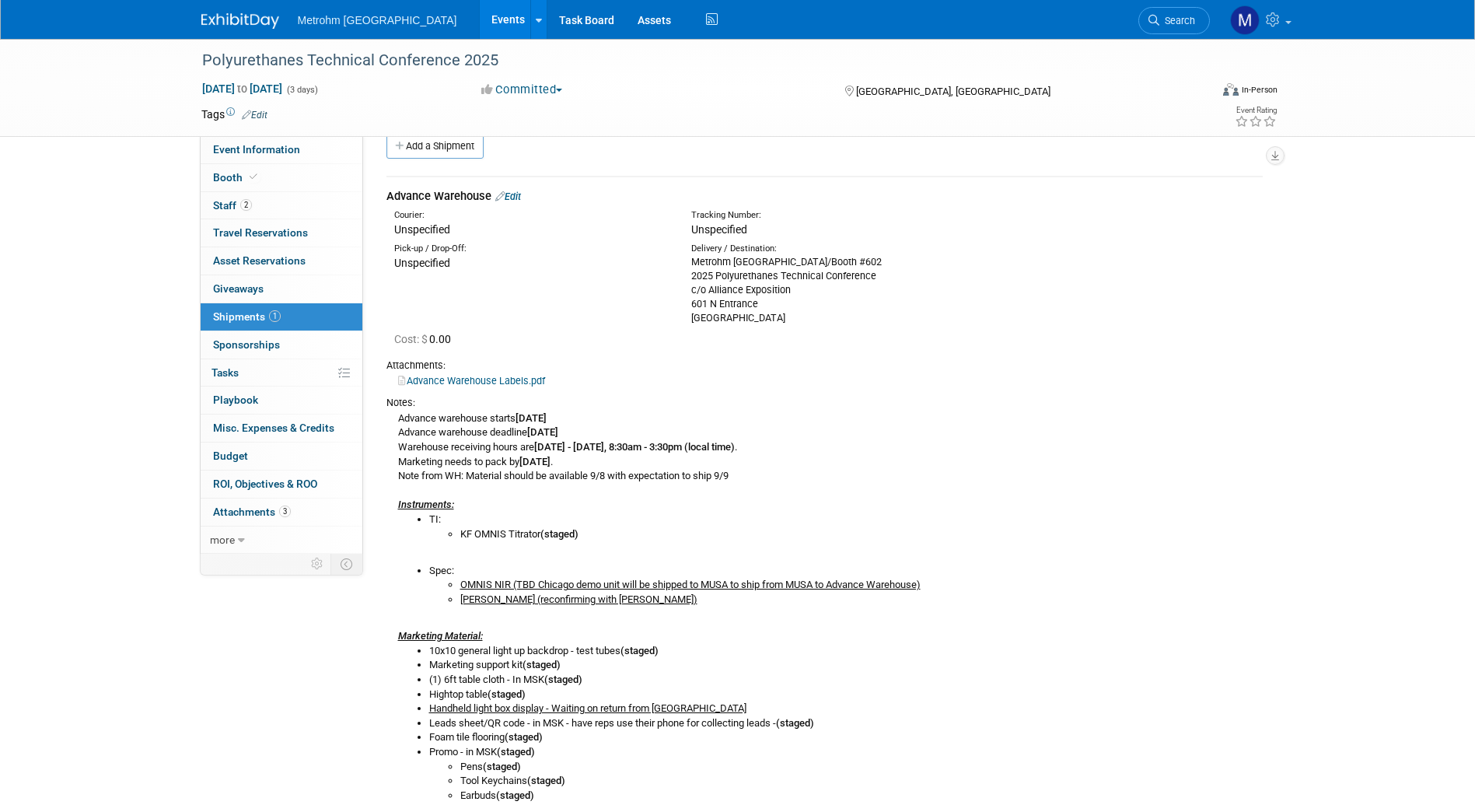
click at [511, 381] on link "Advance Warehouse Labels.pdf" at bounding box center [471, 380] width 147 height 11
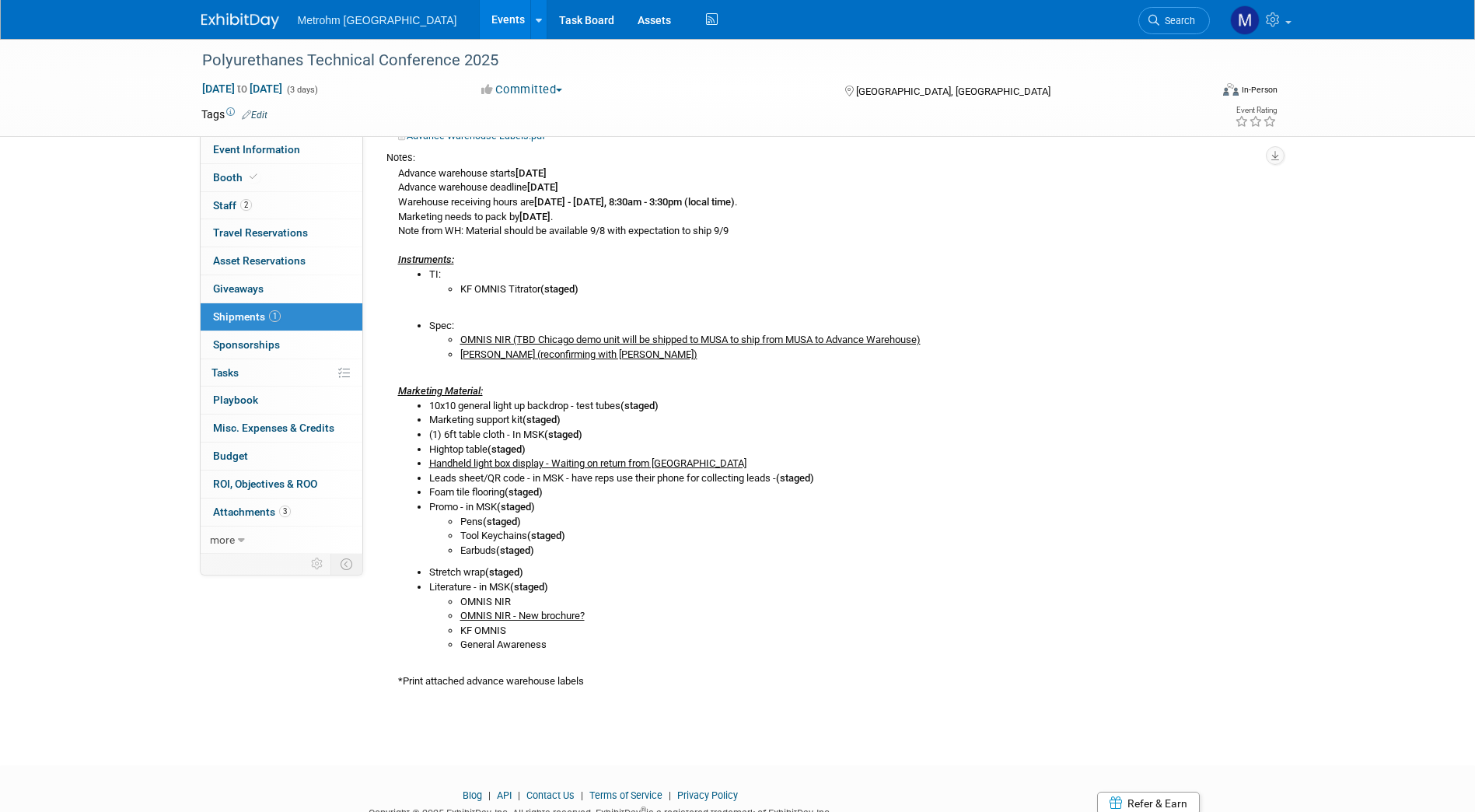
scroll to position [0, 0]
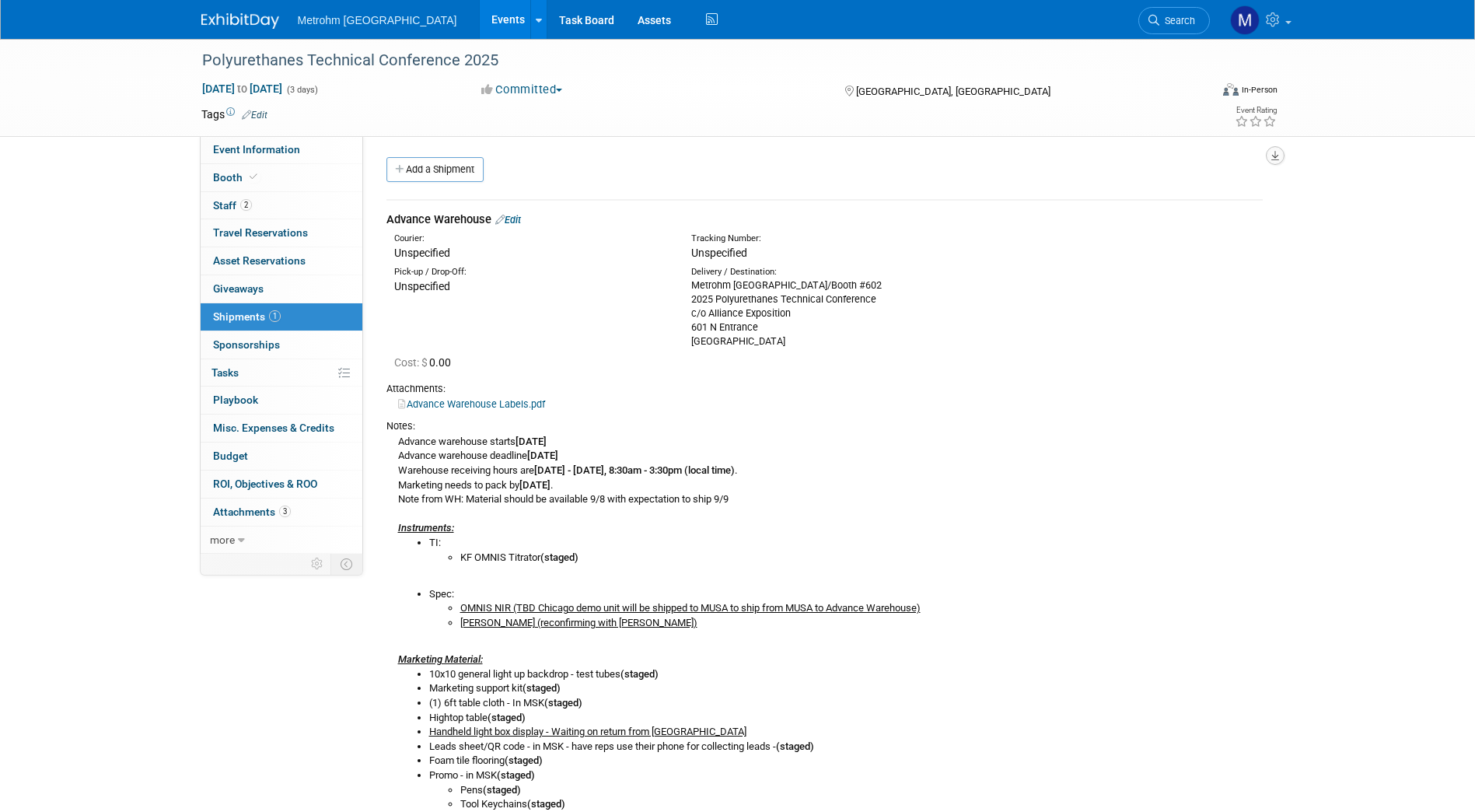
click at [1277, 162] on button "button" at bounding box center [1275, 156] width 19 height 19
click at [1203, 206] on link "Export tab to PDF" at bounding box center [1182, 200] width 181 height 22
click at [15, 180] on div "Polyurethanes Technical Conference 2025 Oct 6, 2025 to Oct 8, 2025 (3 days) Oct…" at bounding box center [738, 522] width 1475 height 966
click at [265, 176] on link "Booth" at bounding box center [281, 177] width 161 height 27
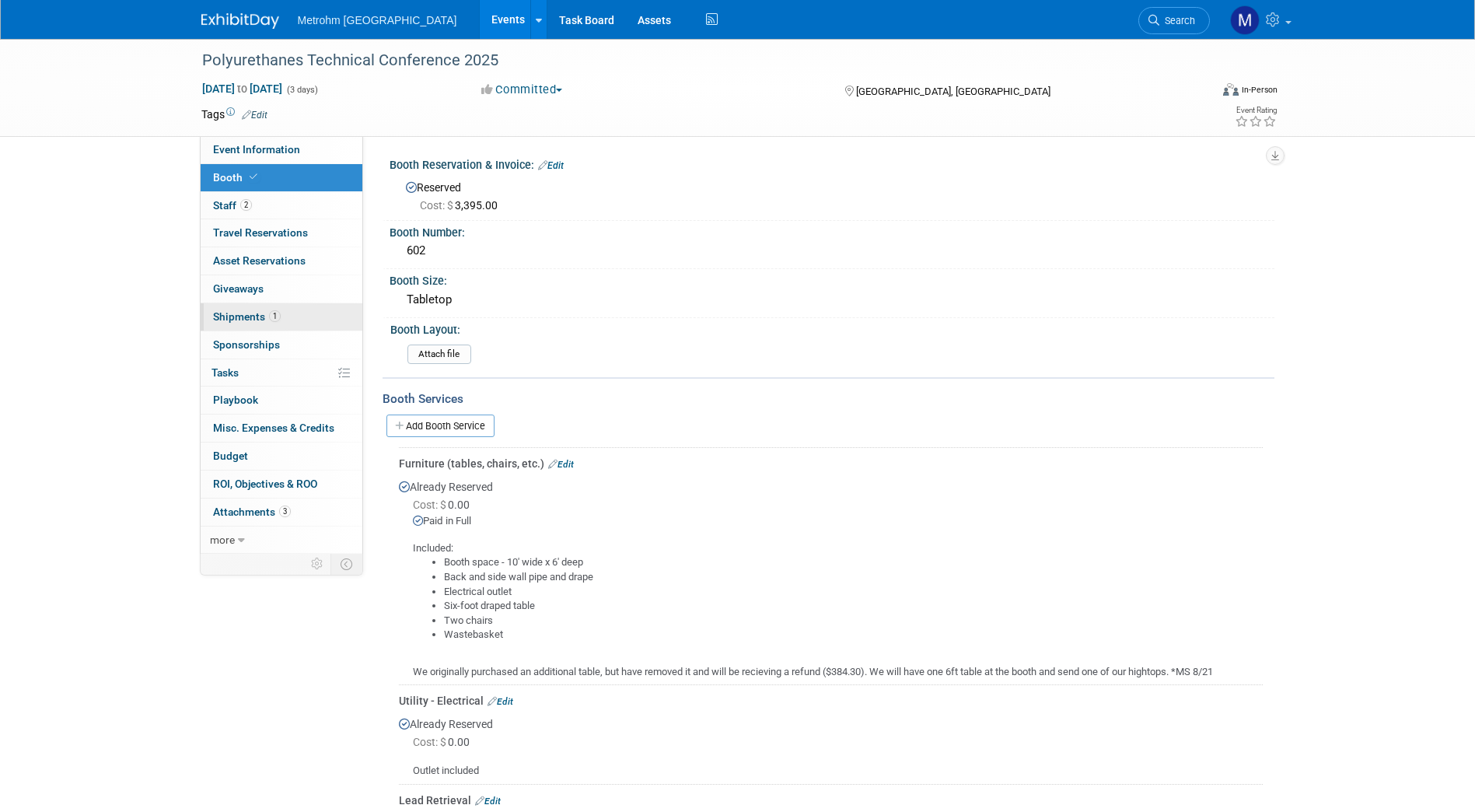
click at [284, 307] on link "1 Shipments 1" at bounding box center [281, 317] width 161 height 27
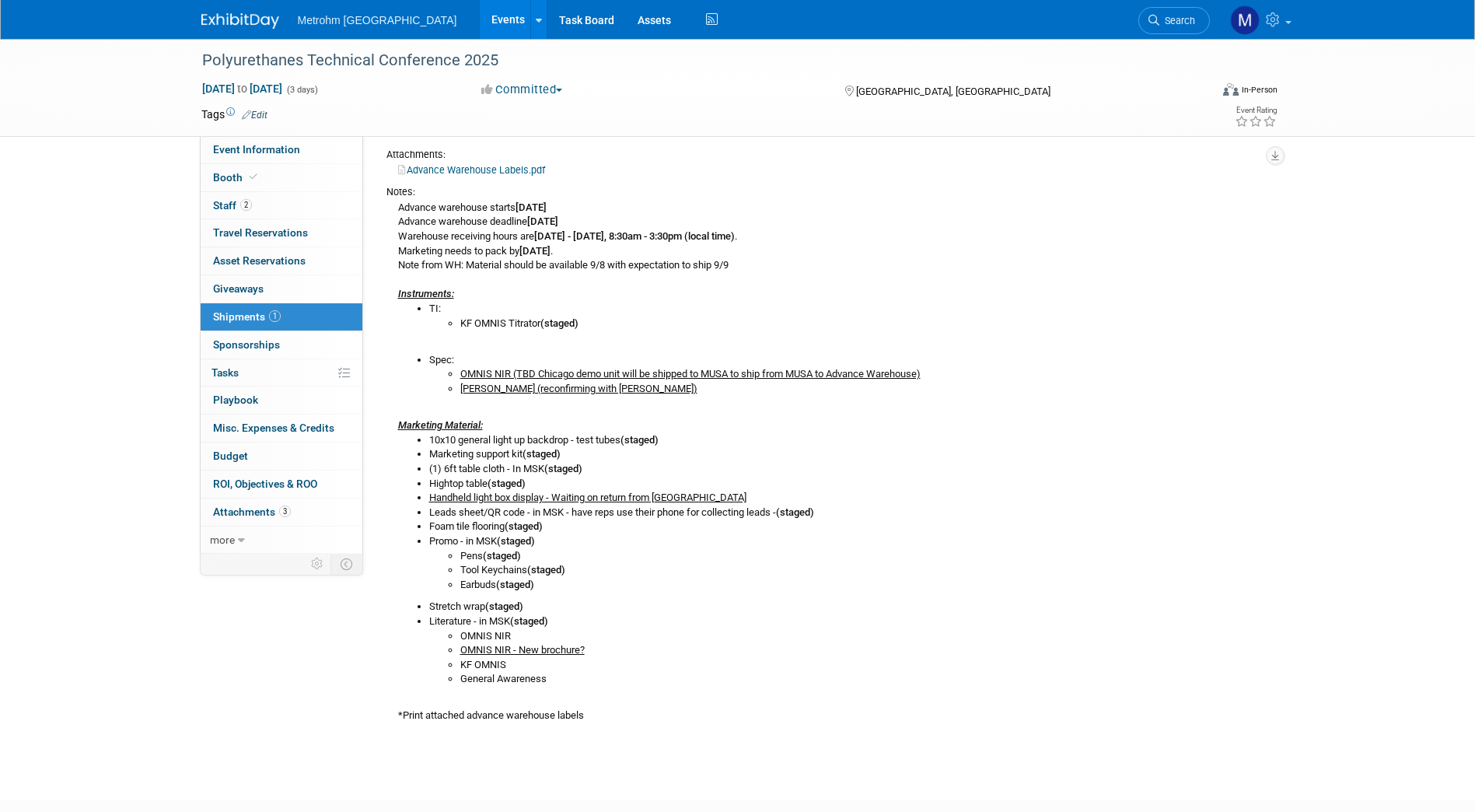
scroll to position [277, 0]
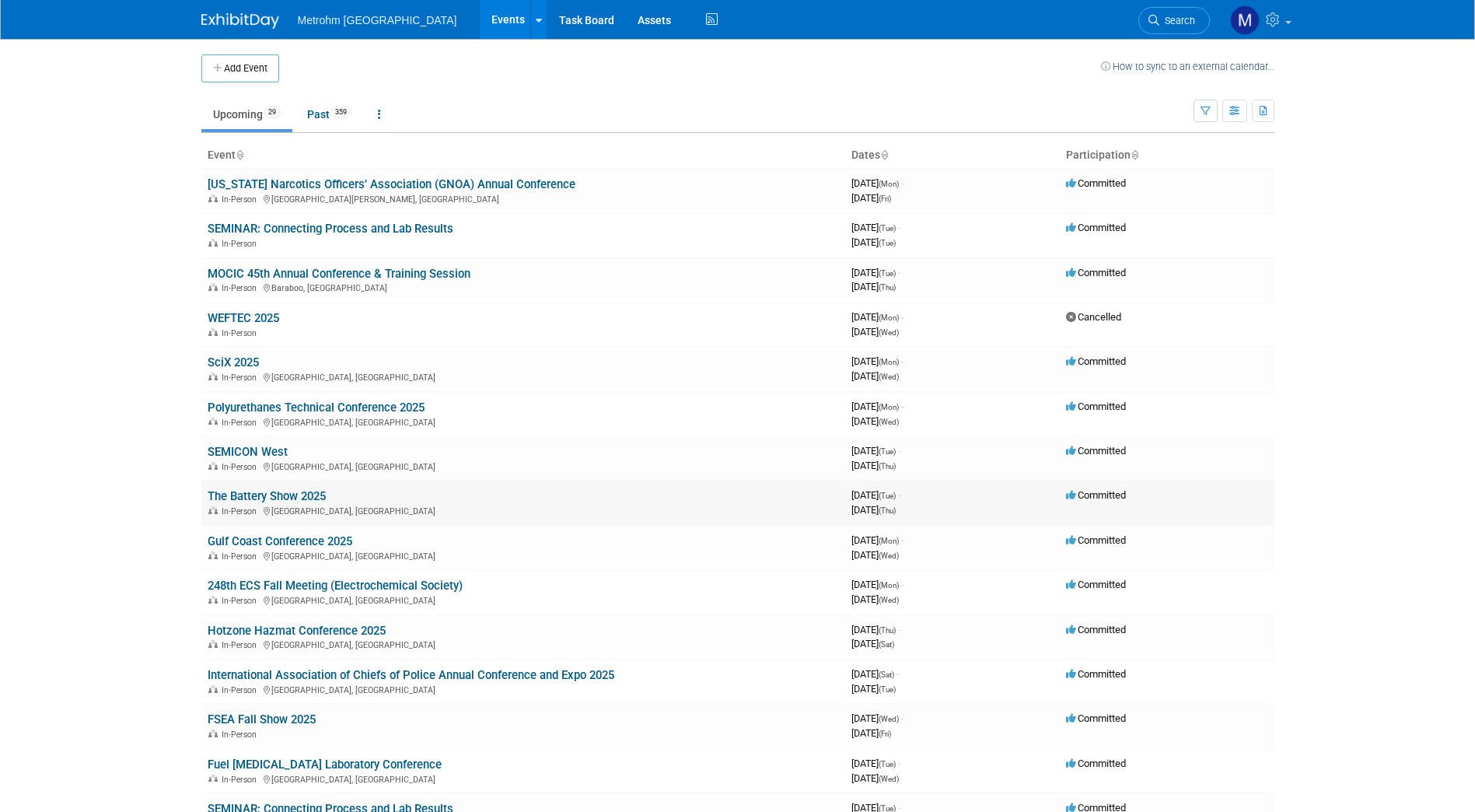
click at [259, 496] on link "The Battery Show 2025" at bounding box center [266, 496] width 118 height 14
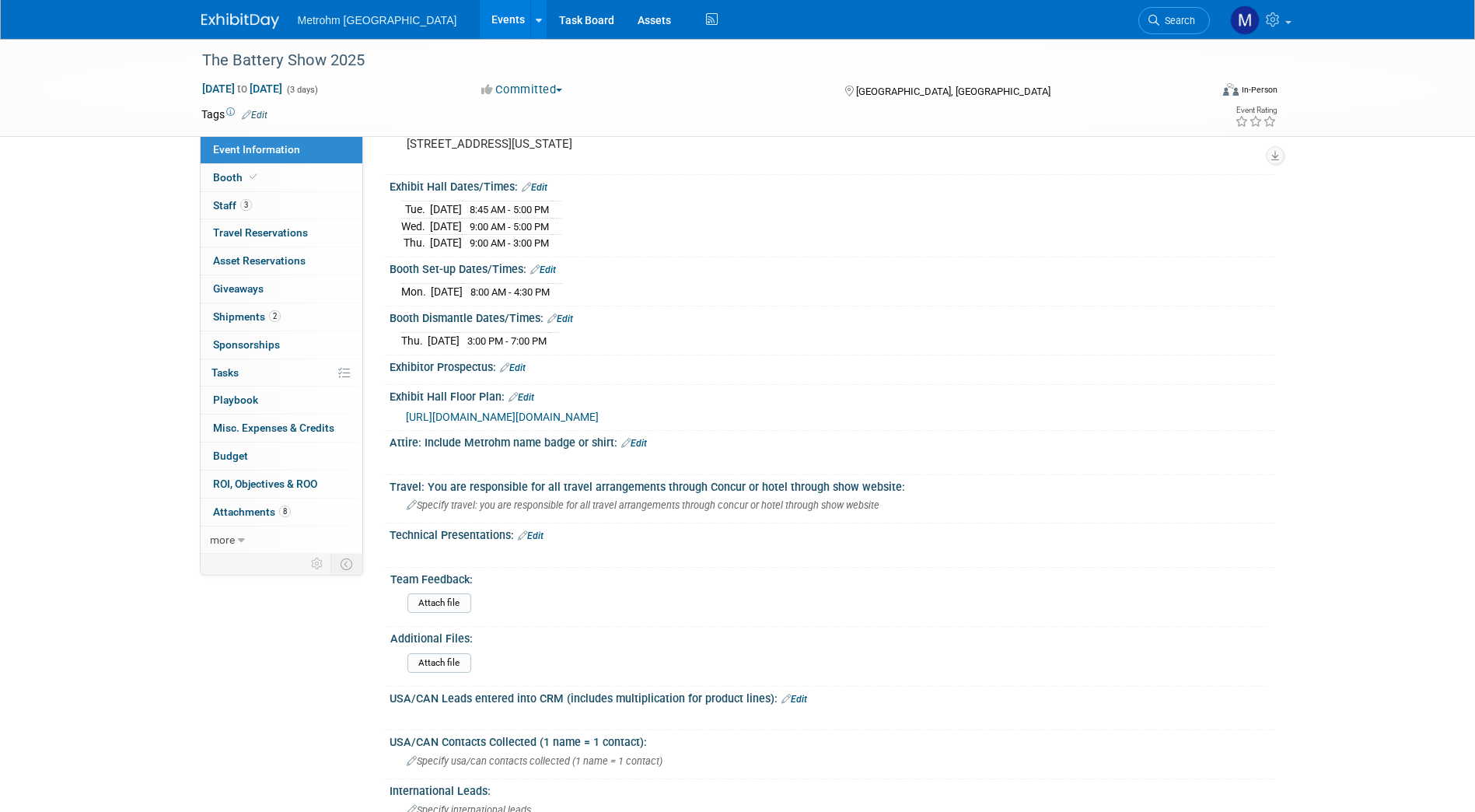
scroll to position [331, 0]
click at [289, 318] on link "2 Shipments 2" at bounding box center [281, 317] width 161 height 27
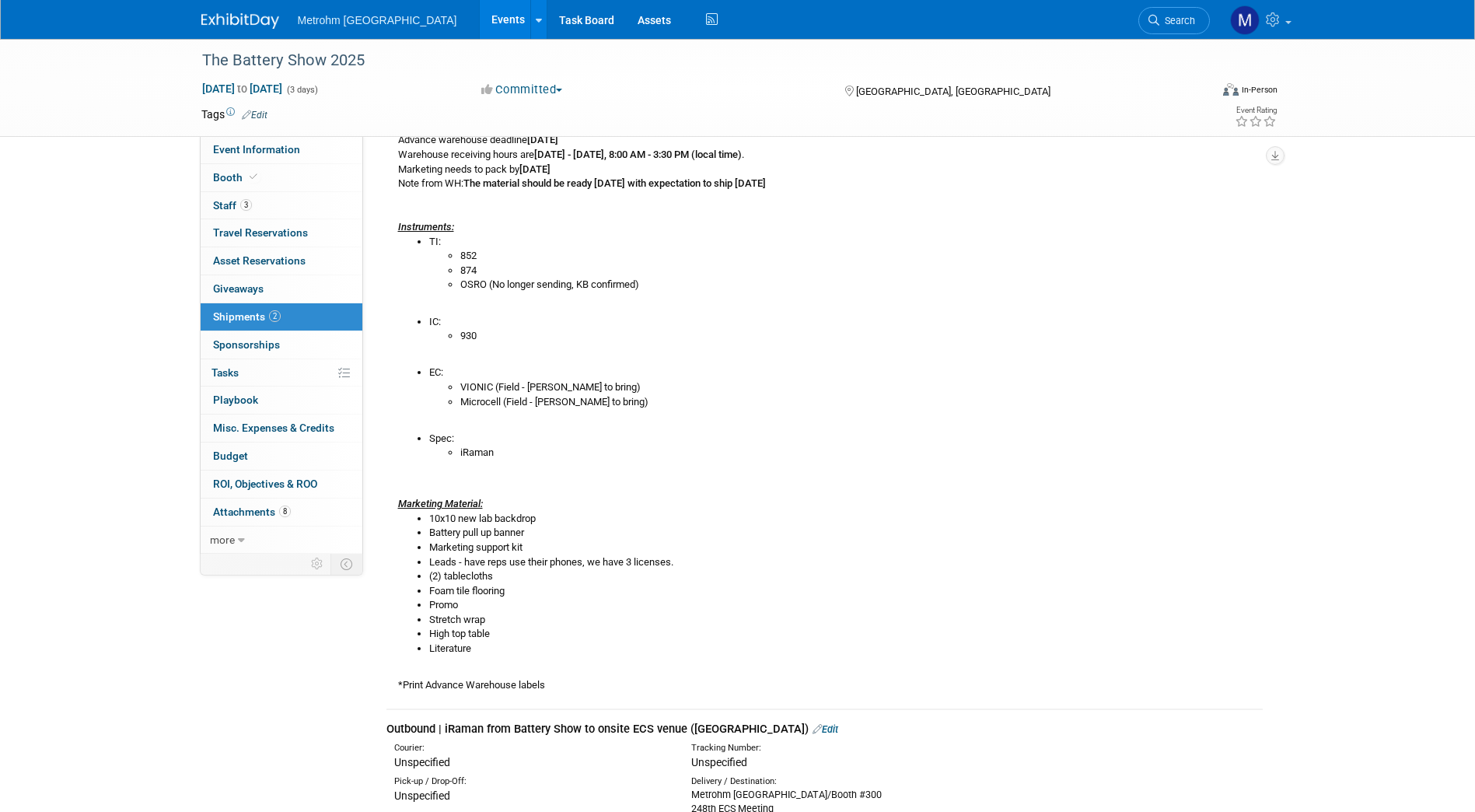
scroll to position [362, 0]
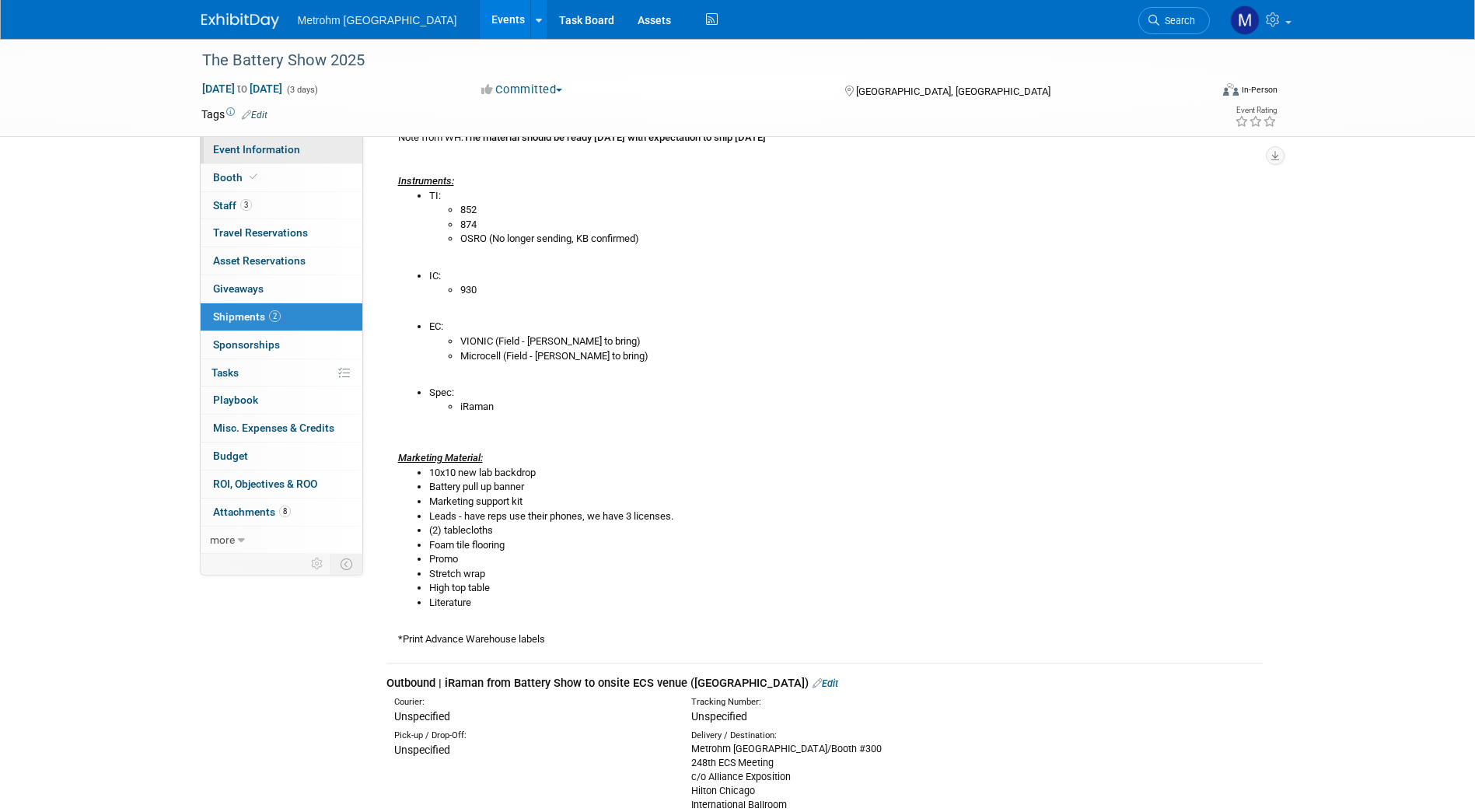
click at [305, 147] on link "Event Information" at bounding box center [281, 149] width 161 height 27
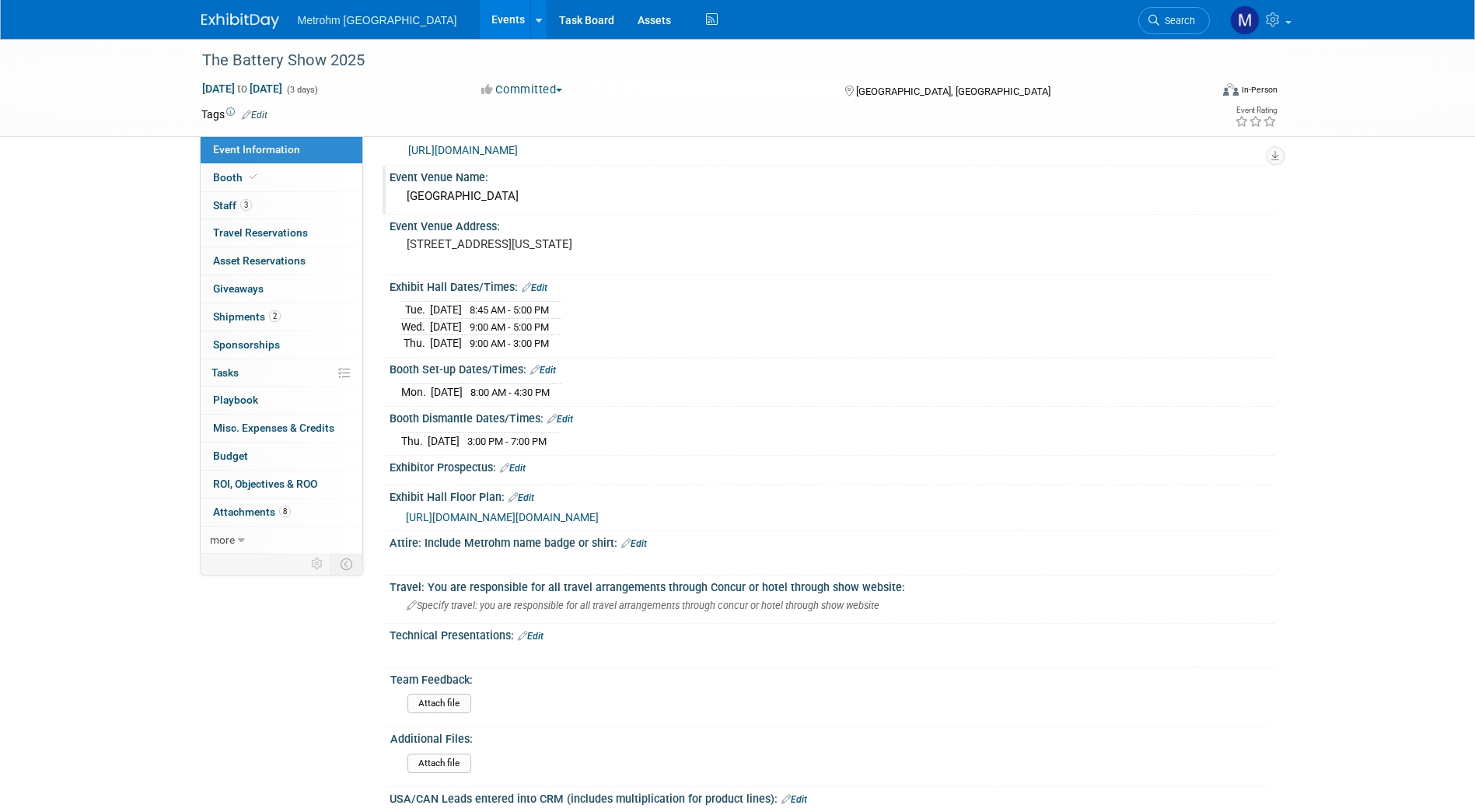
scroll to position [230, 0]
click at [281, 192] on link "3 Staff 3" at bounding box center [281, 205] width 161 height 27
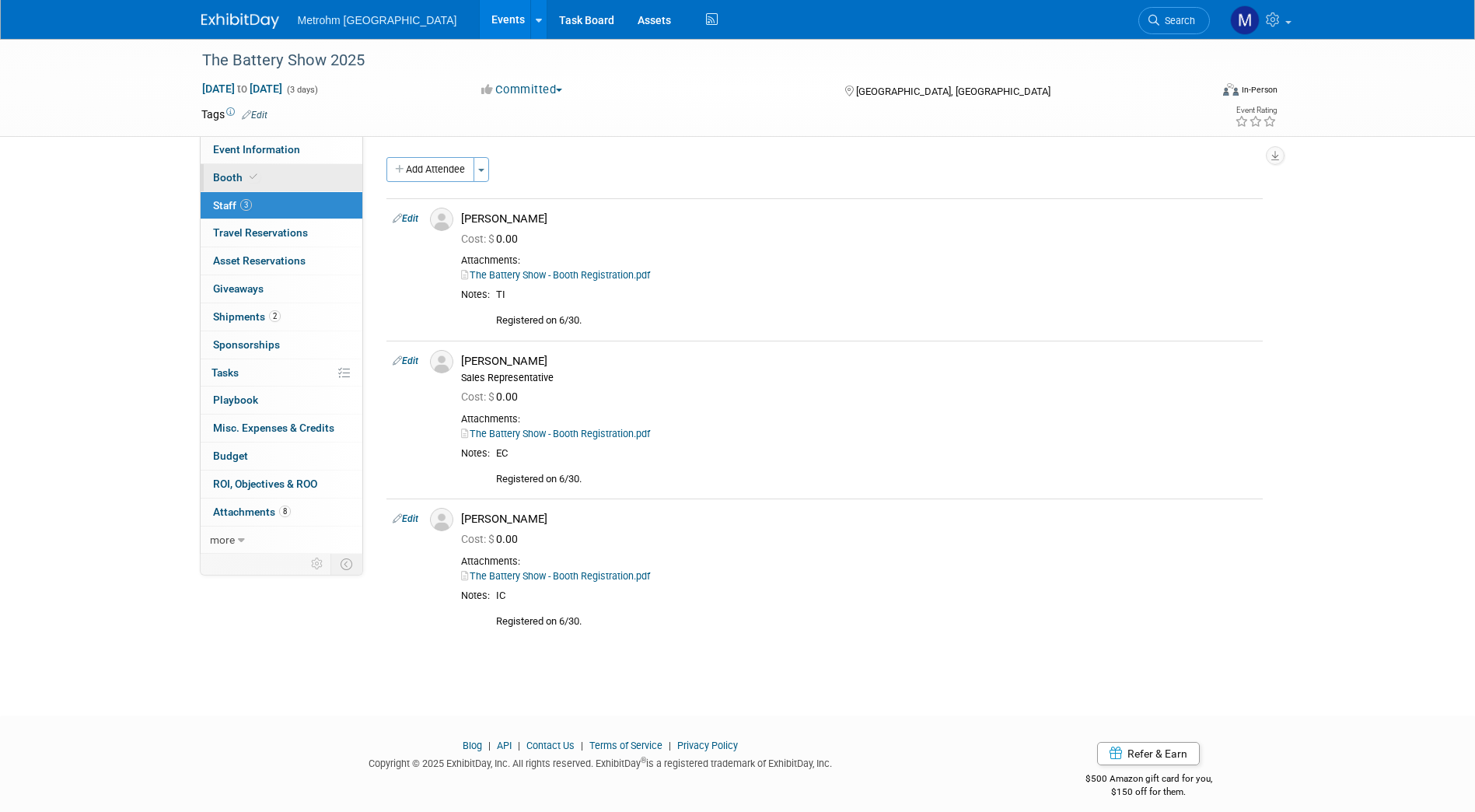
click at [279, 184] on link "Booth" at bounding box center [281, 177] width 161 height 27
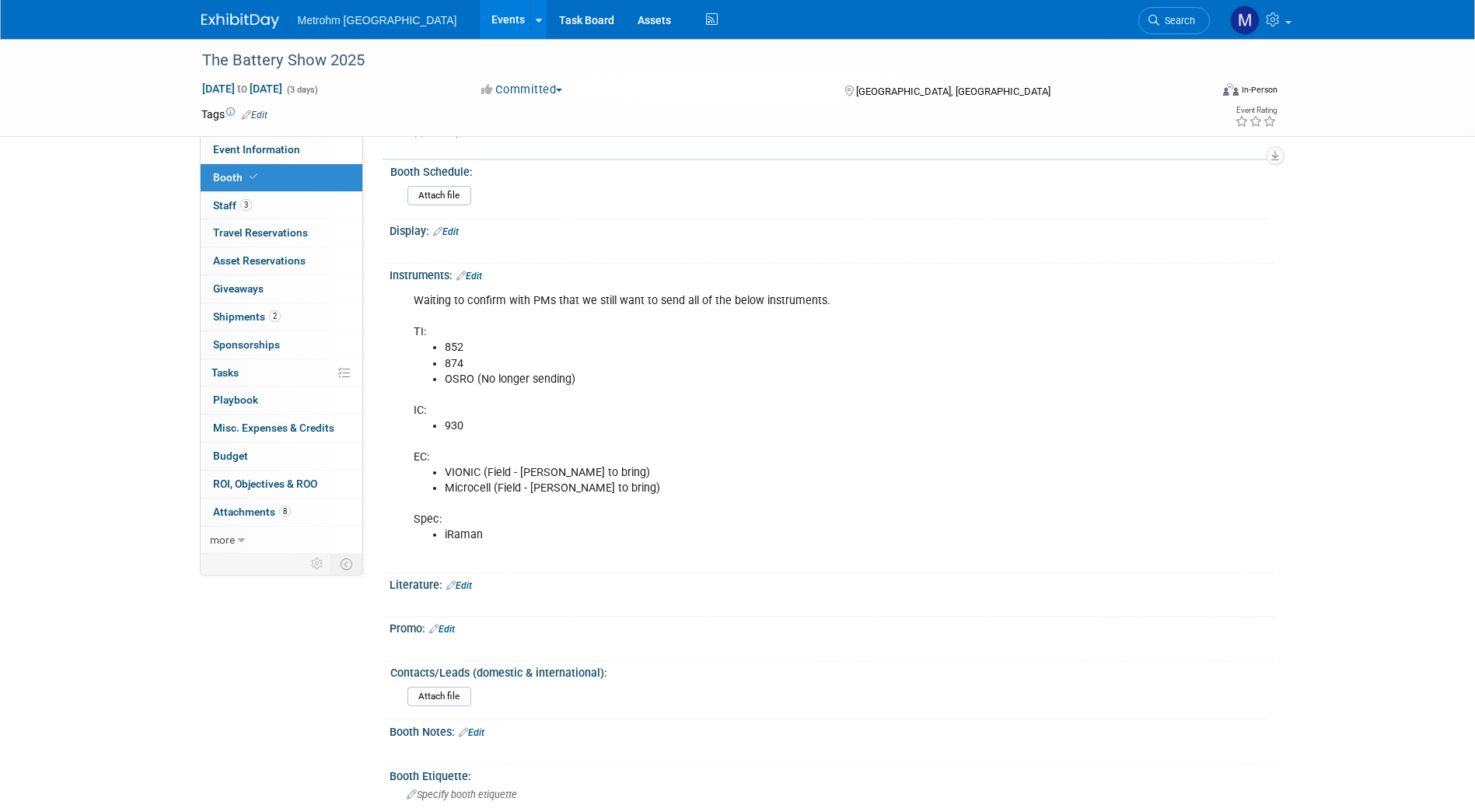
scroll to position [899, 0]
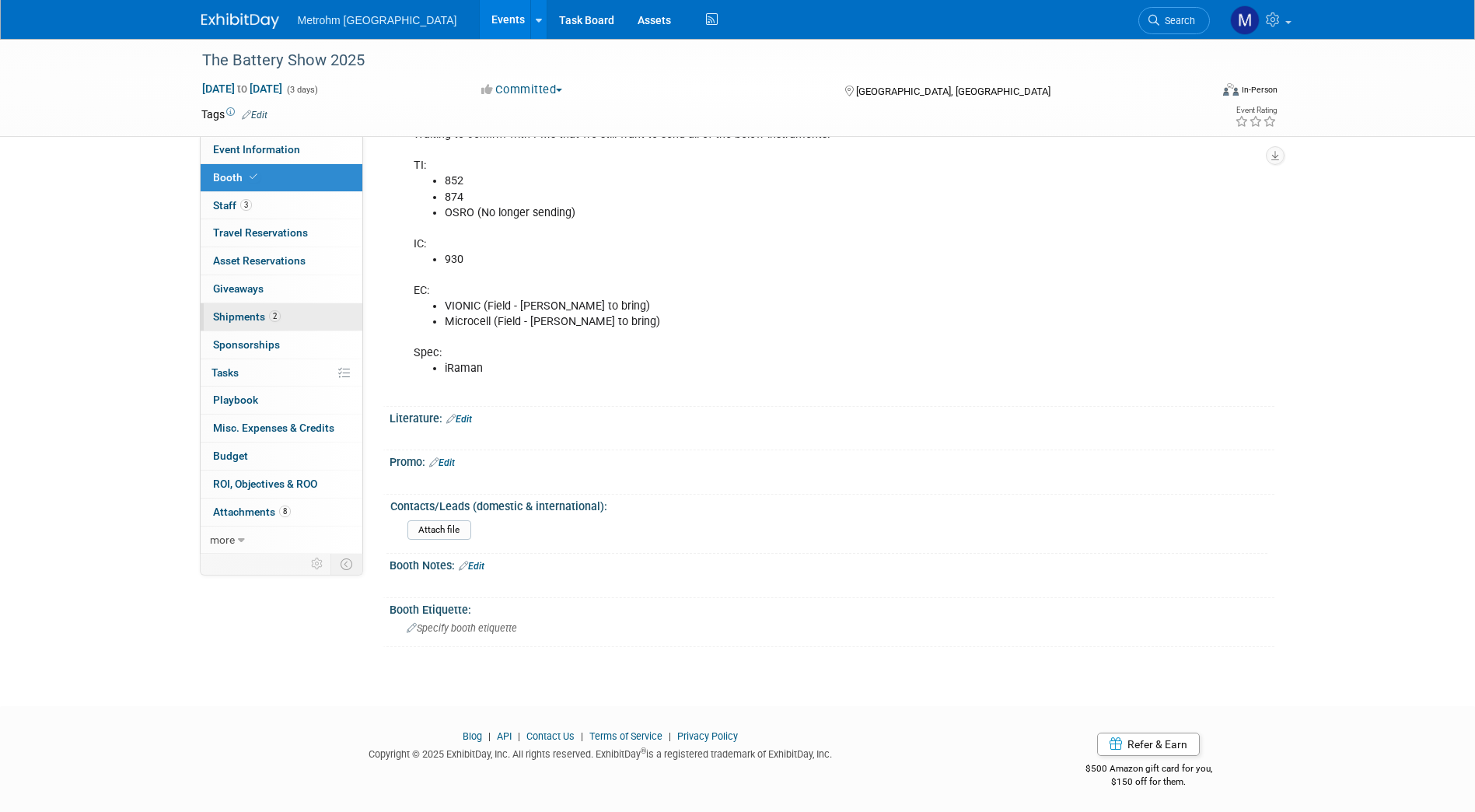
click at [279, 315] on span "2" at bounding box center [274, 316] width 11 height 11
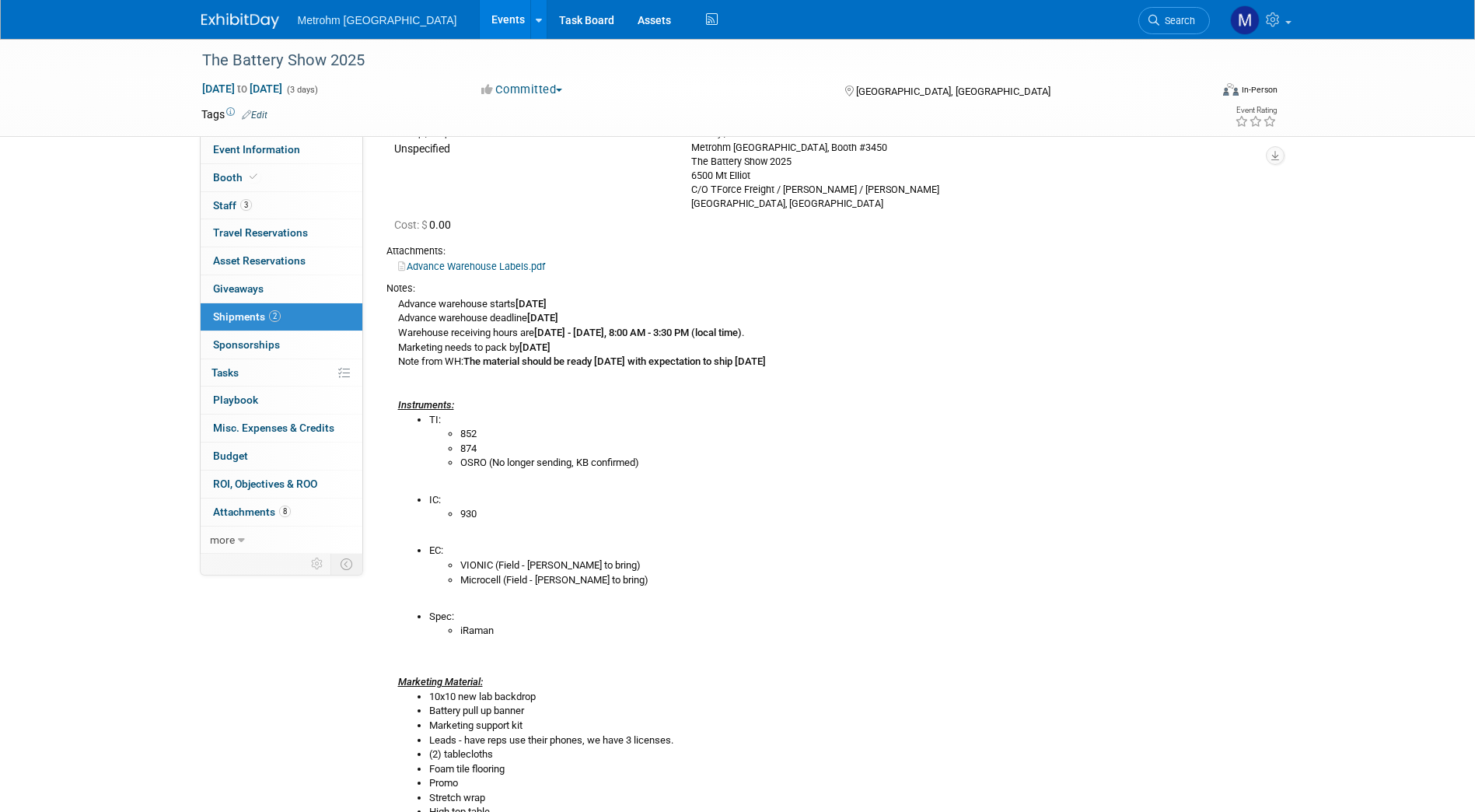
scroll to position [138, 0]
click at [497, 268] on link "Advance Warehouse Labels.pdf" at bounding box center [471, 265] width 147 height 11
click at [266, 184] on link "Booth" at bounding box center [281, 177] width 161 height 27
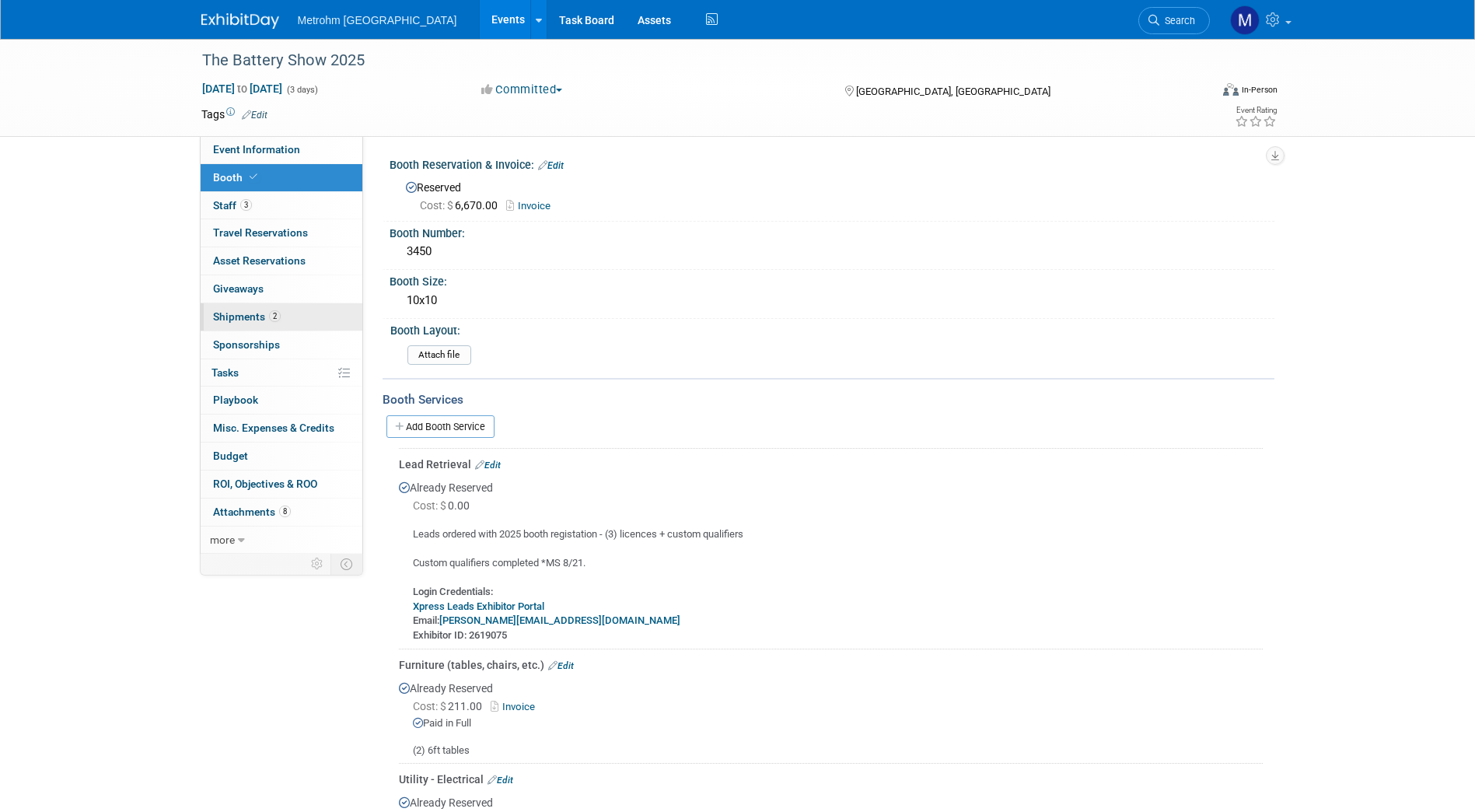
click at [291, 322] on link "2 Shipments 2" at bounding box center [281, 317] width 161 height 27
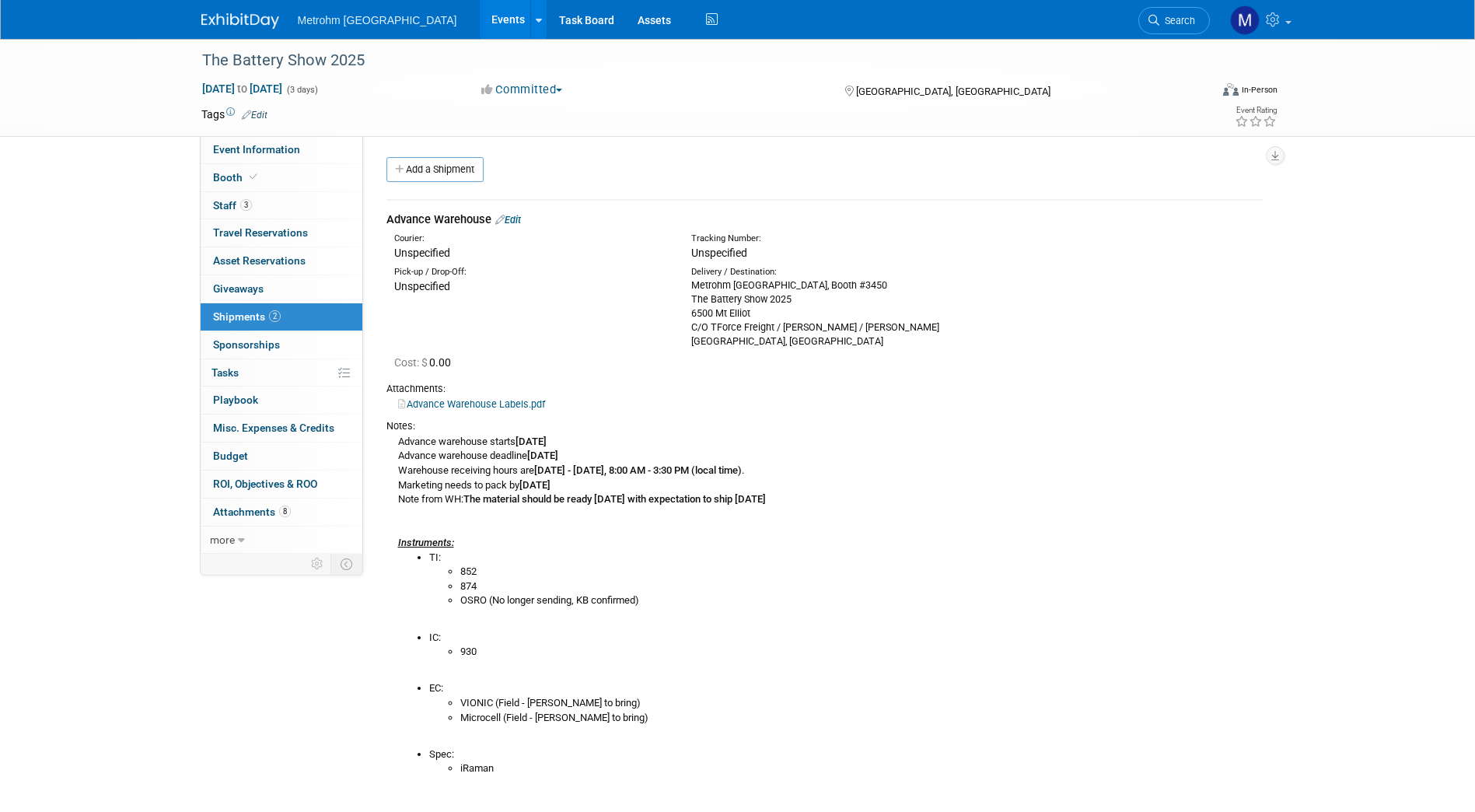
click at [518, 223] on link "Edit" at bounding box center [508, 219] width 26 height 11
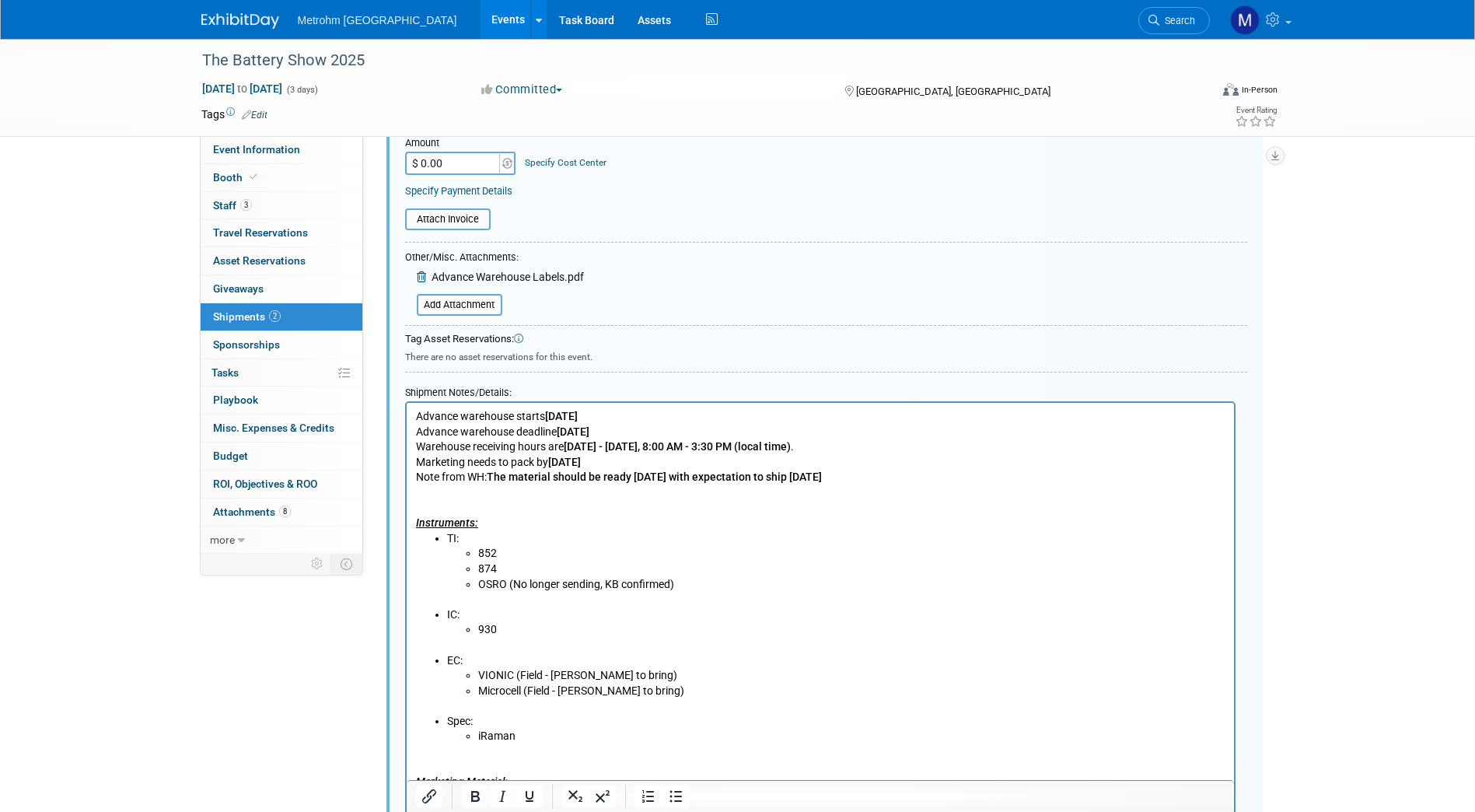
scroll to position [409, 0]
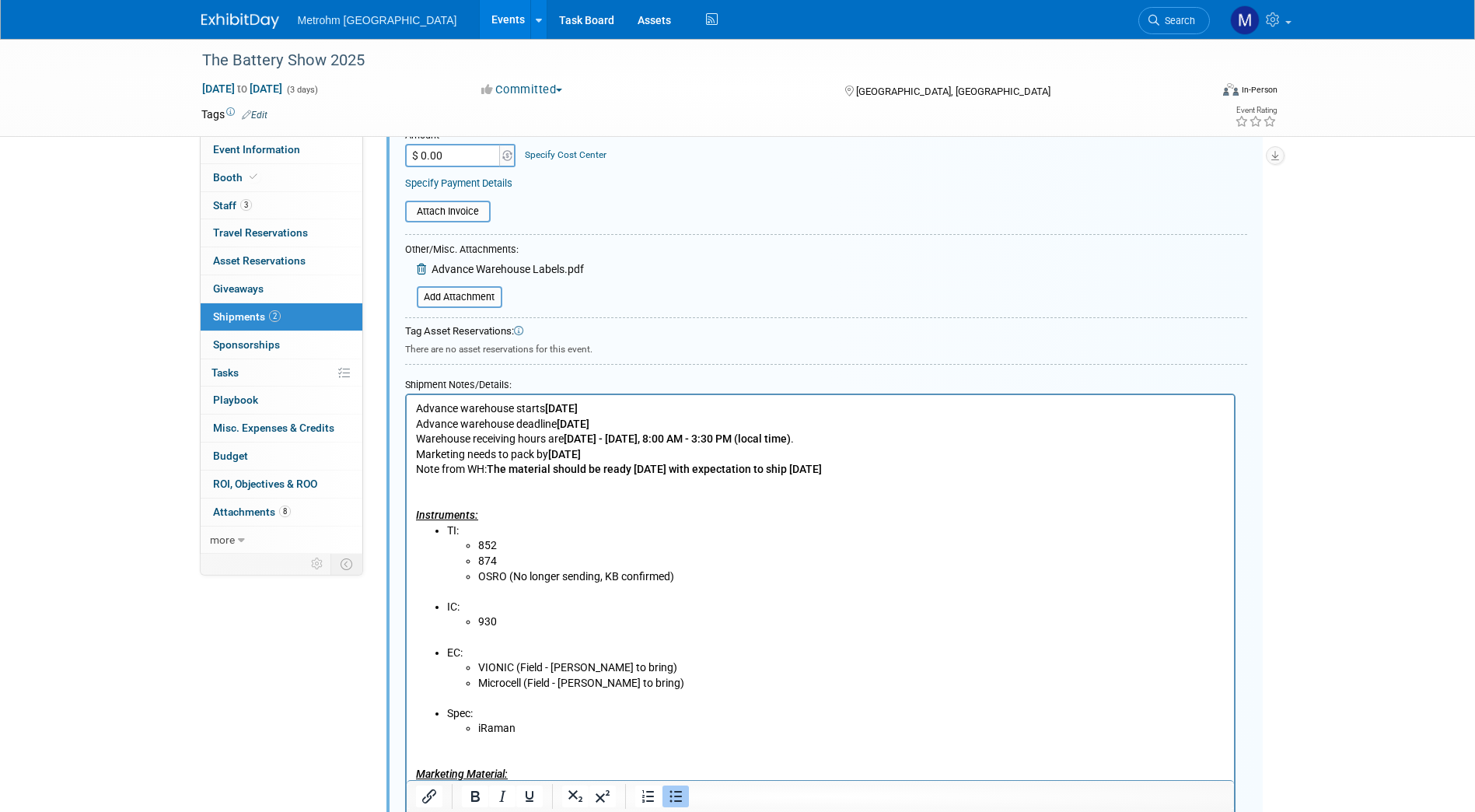
click at [530, 540] on li "852" at bounding box center [850, 546] width 747 height 16
drag, startPoint x: 554, startPoint y: 550, endPoint x: 498, endPoint y: 551, distance: 56.0
click at [498, 551] on li "852 ﻿(staged)" at bounding box center [850, 546] width 747 height 16
copy b "﻿(staged)"
click at [505, 559] on li "874" at bounding box center [850, 561] width 747 height 16
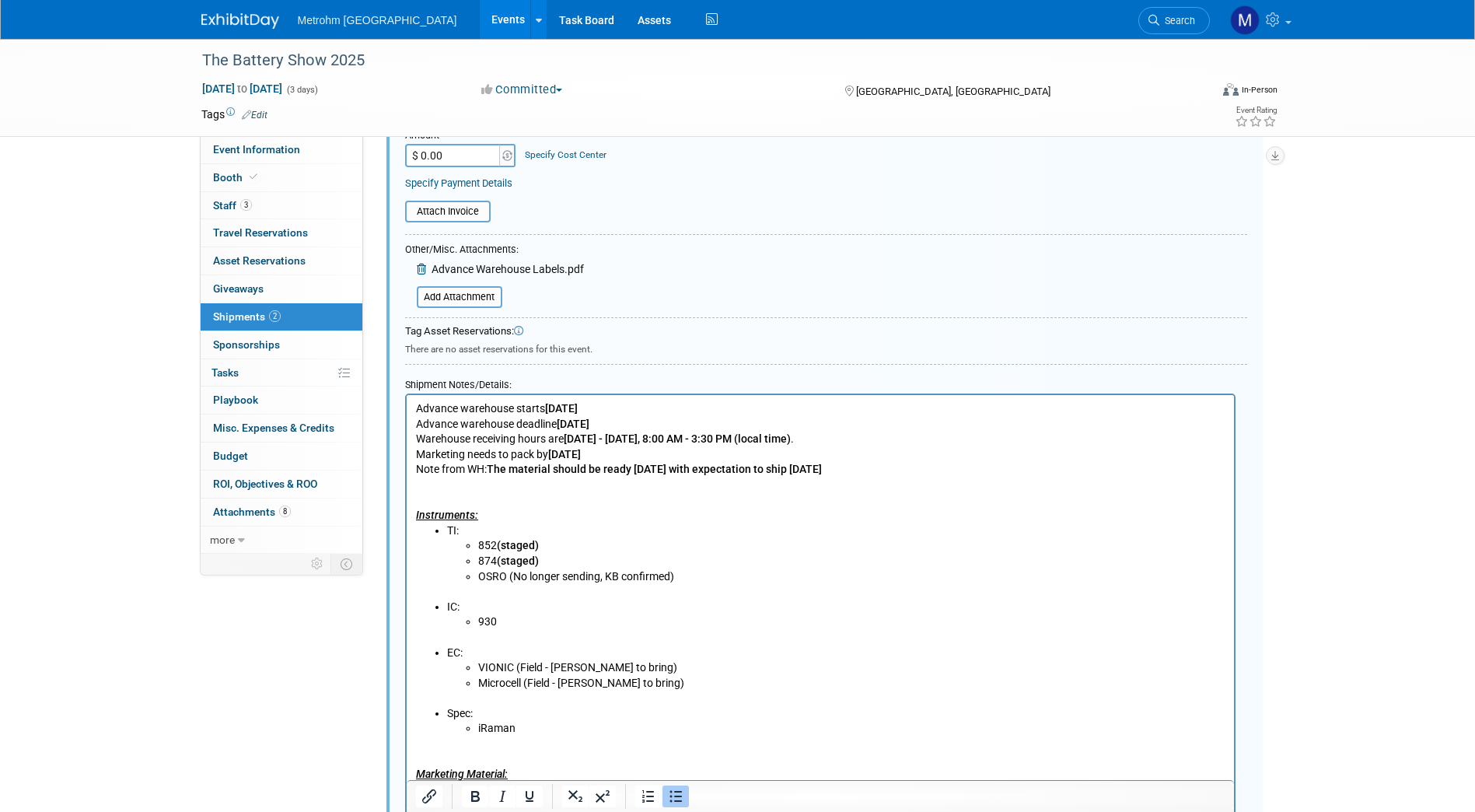
click at [520, 621] on li "930" at bounding box center [850, 622] width 747 height 16
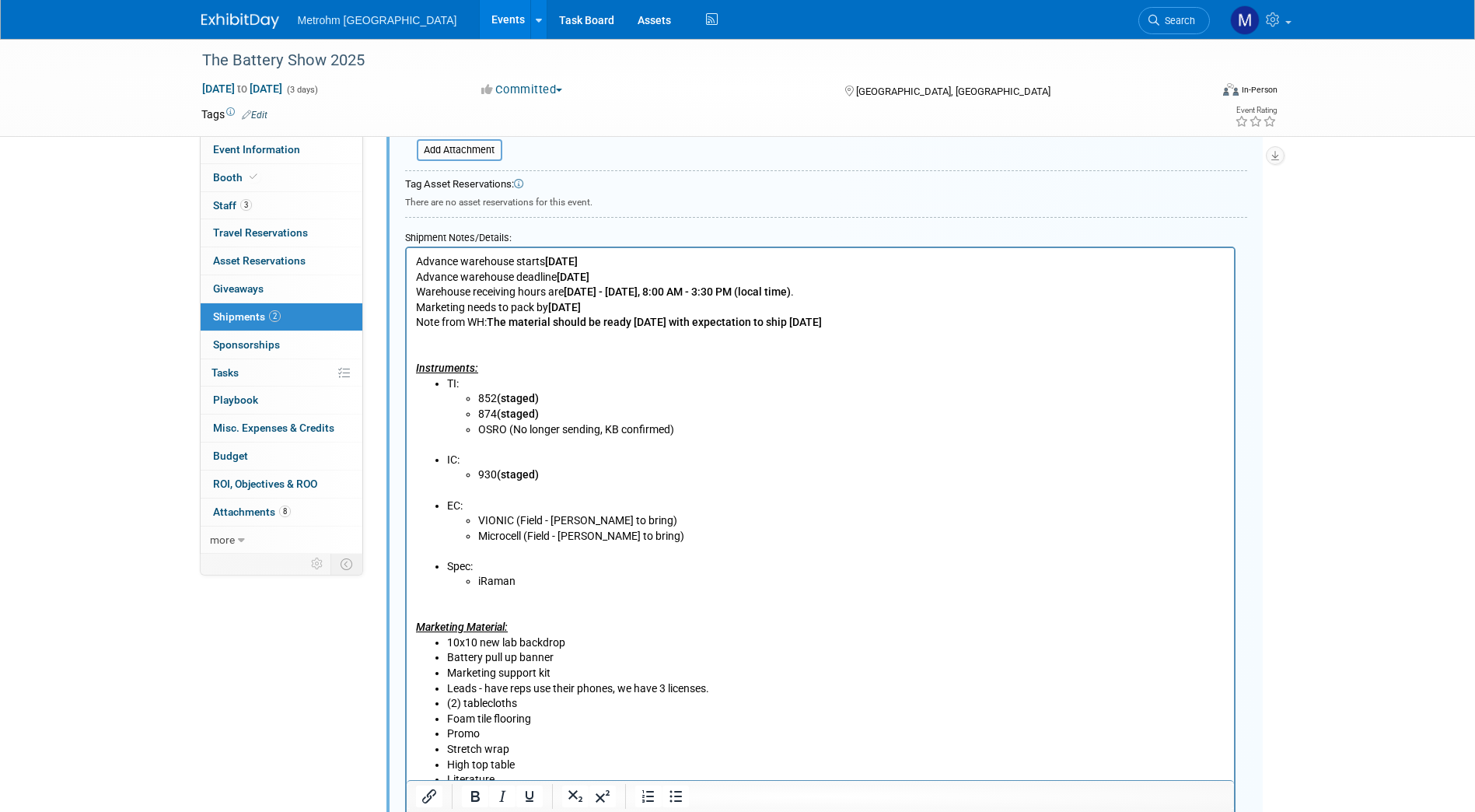
scroll to position [556, 0]
click at [541, 581] on li "iRaman" at bounding box center [850, 581] width 747 height 16
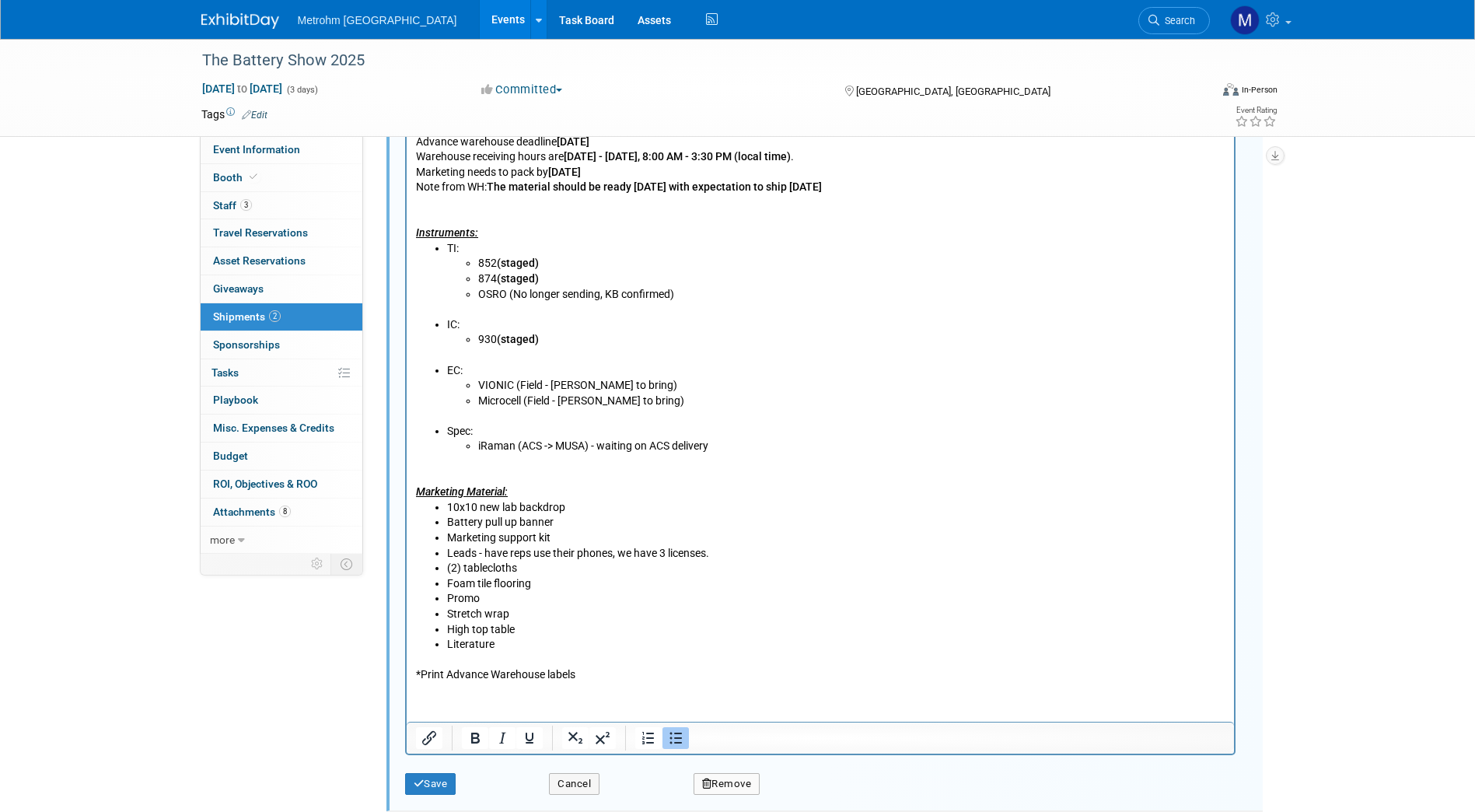
scroll to position [692, 0]
click at [592, 500] on li "10x10 new lab backdrop" at bounding box center [835, 507] width 778 height 16
click at [573, 517] on li "Battery pull up banner" at bounding box center [835, 521] width 778 height 16
click at [559, 565] on li "(2) tablecloths" at bounding box center [835, 566] width 778 height 16
click at [547, 579] on li "Foam tile flooring" at bounding box center [835, 582] width 778 height 16
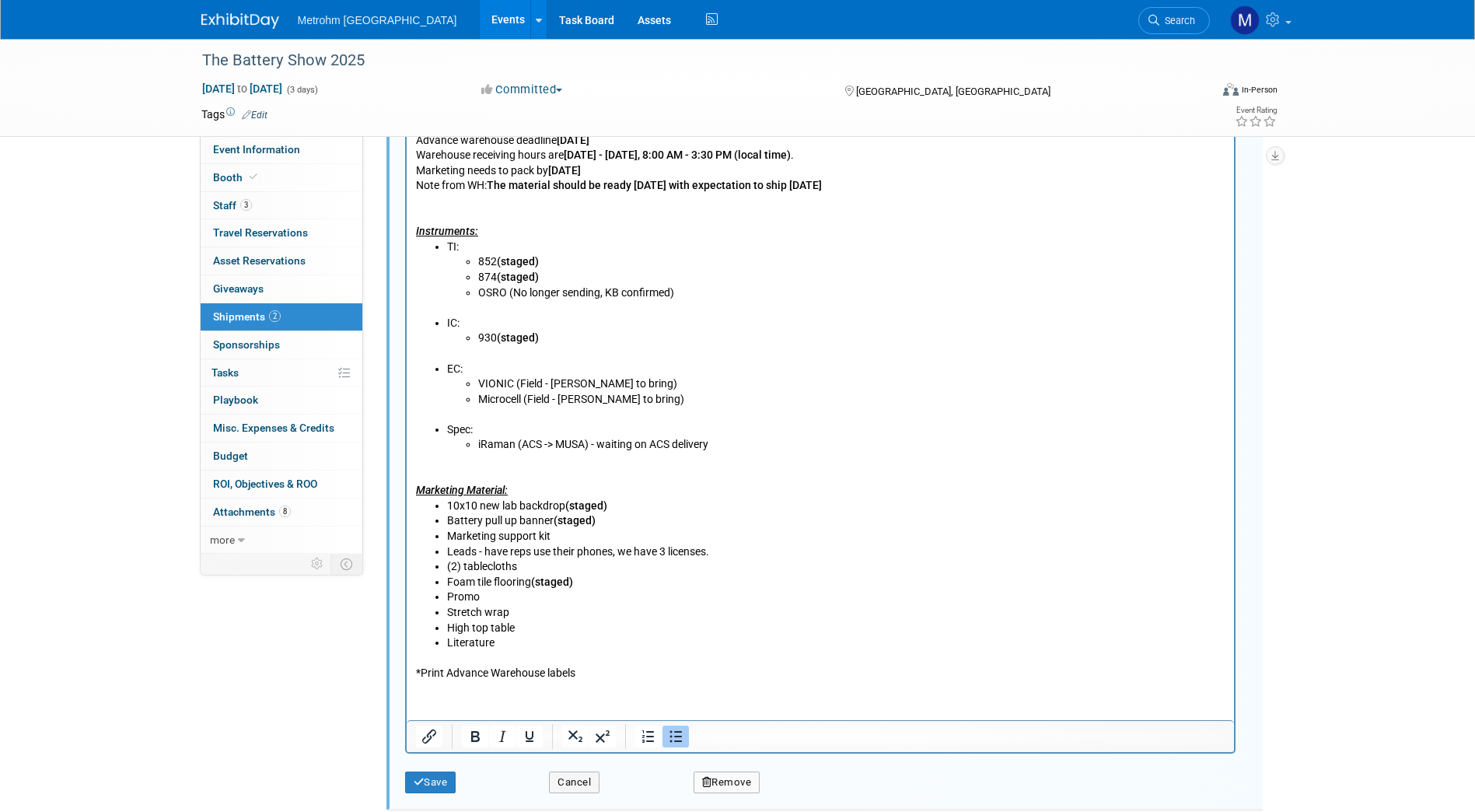
click at [514, 612] on li "Stretch wrap" at bounding box center [835, 612] width 778 height 16
click at [528, 623] on li "High top table" at bounding box center [835, 628] width 778 height 16
click at [520, 598] on li "Promo" at bounding box center [835, 597] width 778 height 16
click at [539, 570] on li "(2) tablecloths" at bounding box center [835, 566] width 778 height 16
click at [533, 562] on li "(2) tablecloths" at bounding box center [835, 566] width 778 height 16
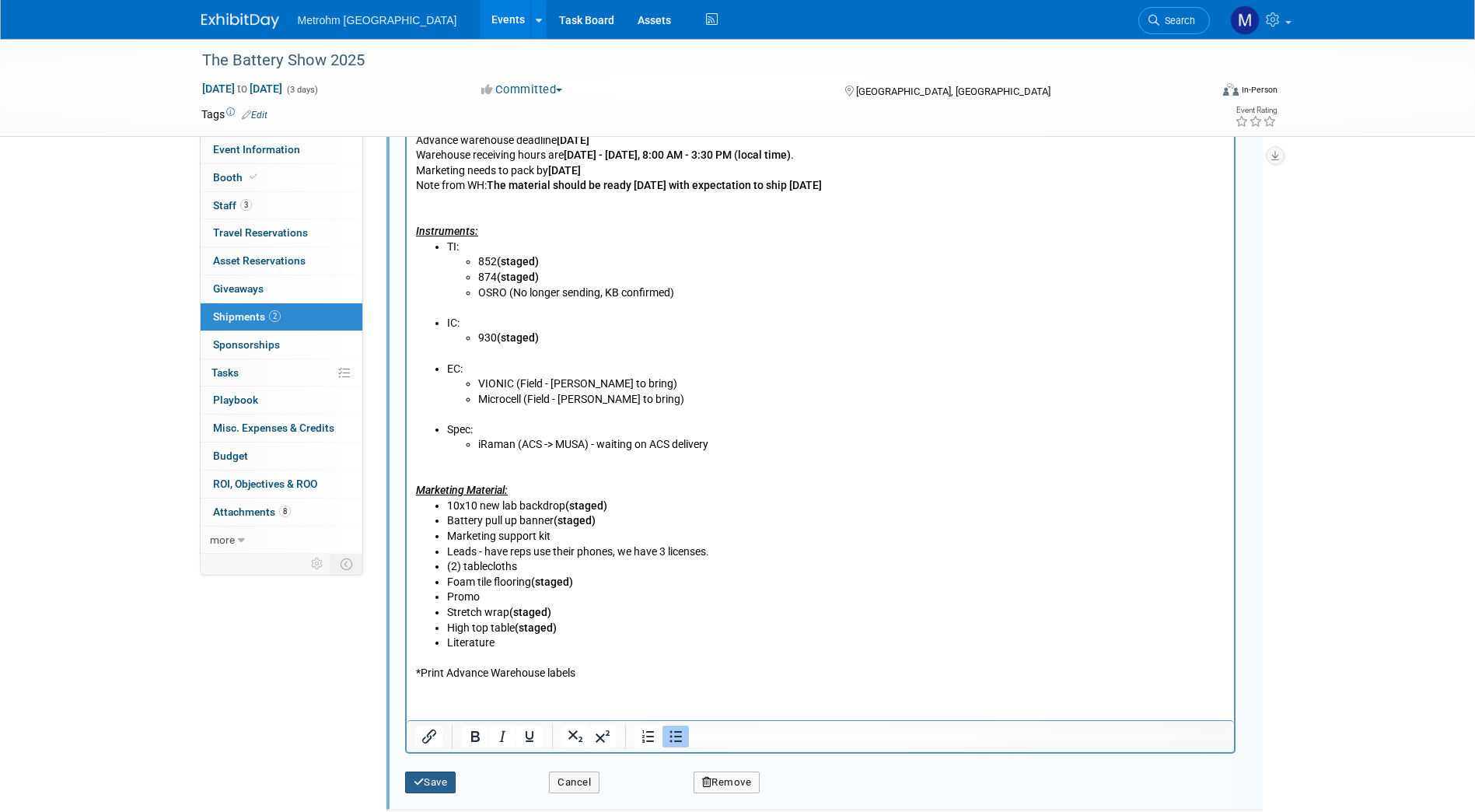
click at [440, 776] on button "Save" at bounding box center [430, 782] width 51 height 22
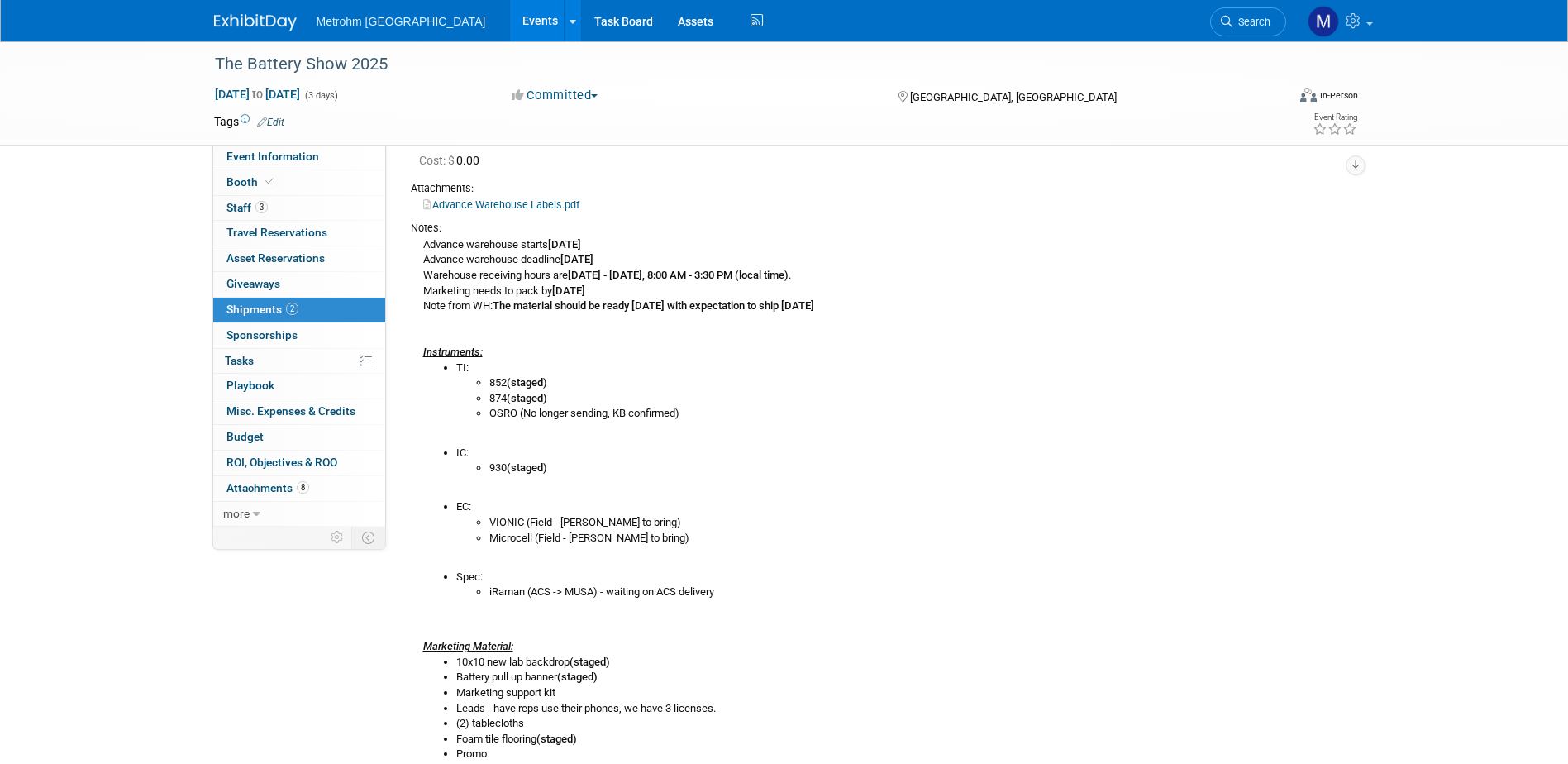
scroll to position [248, 0]
